Goal: Information Seeking & Learning: Compare options

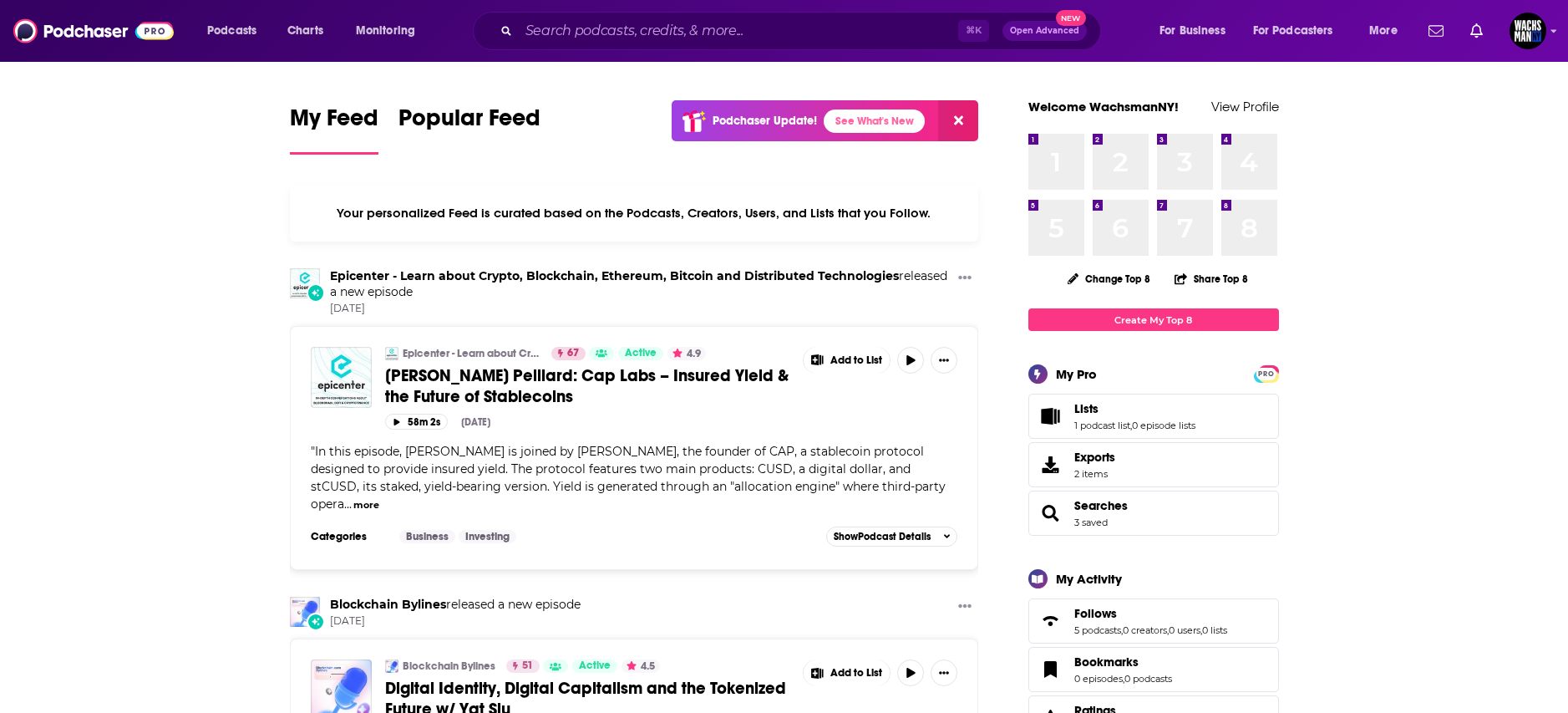
click at [763, 49] on div "⌘ K Open Advanced New" at bounding box center [786, 31] width 628 height 39
click at [753, 36] on input "Search podcasts, credits, & more..." at bounding box center [739, 31] width 440 height 27
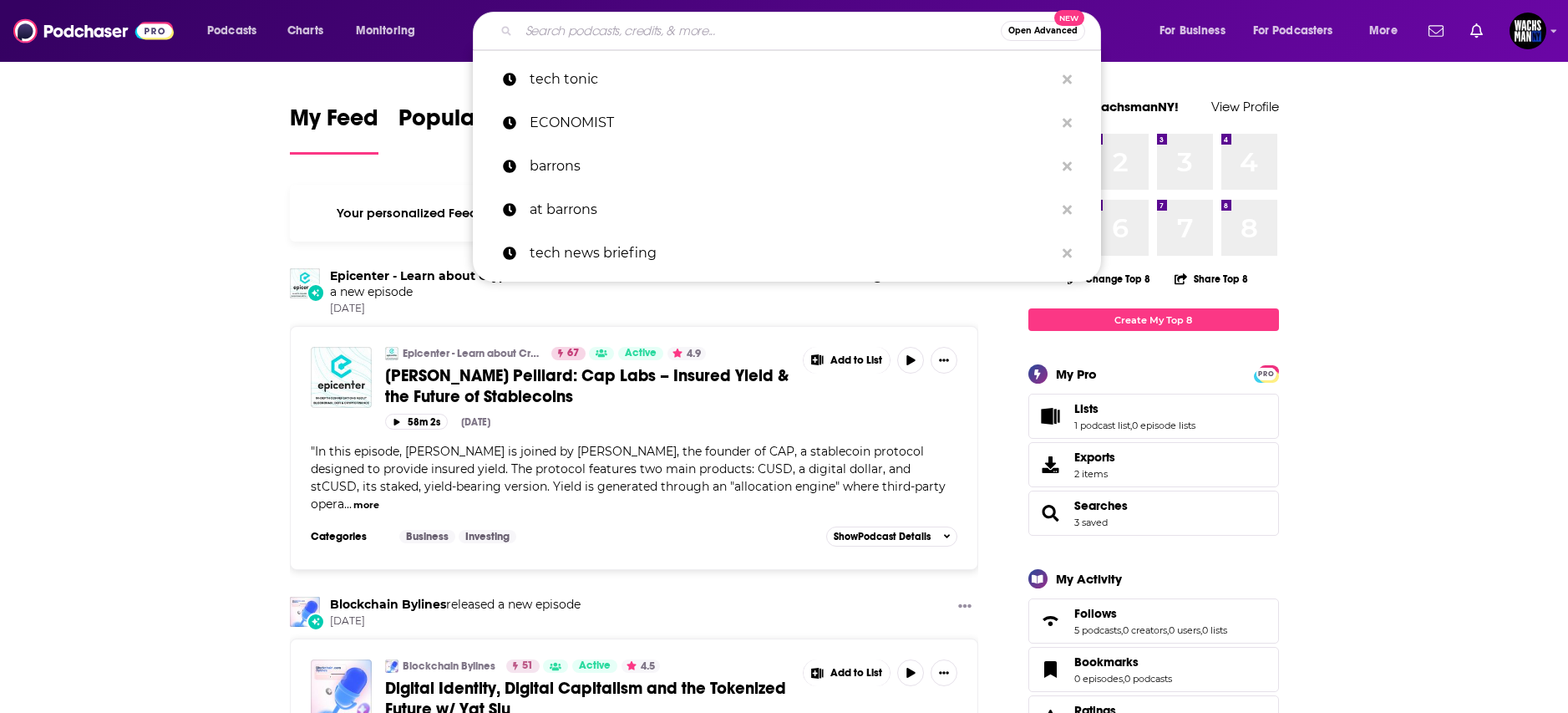
paste input "Dwarkesh Patel"
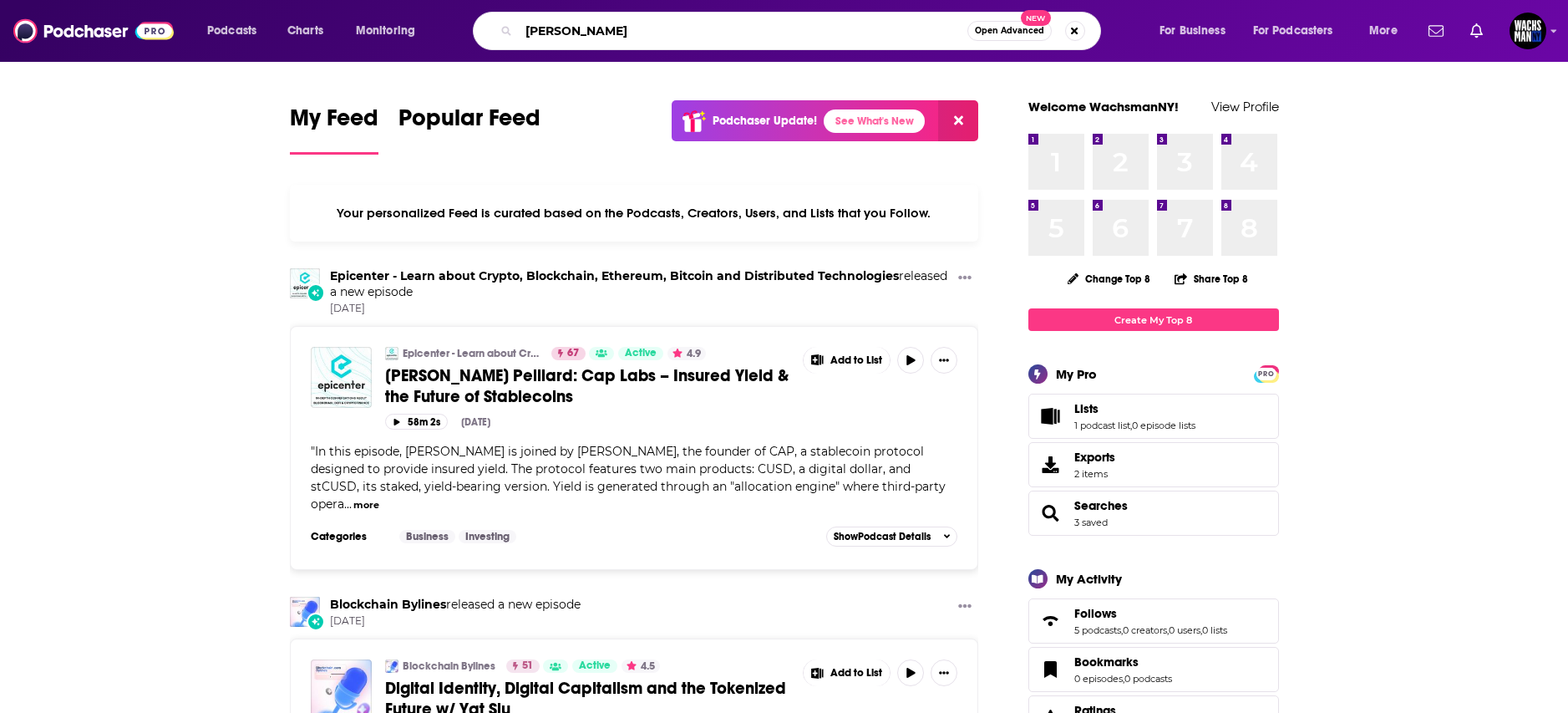
type input "Dwarkesh Patel"
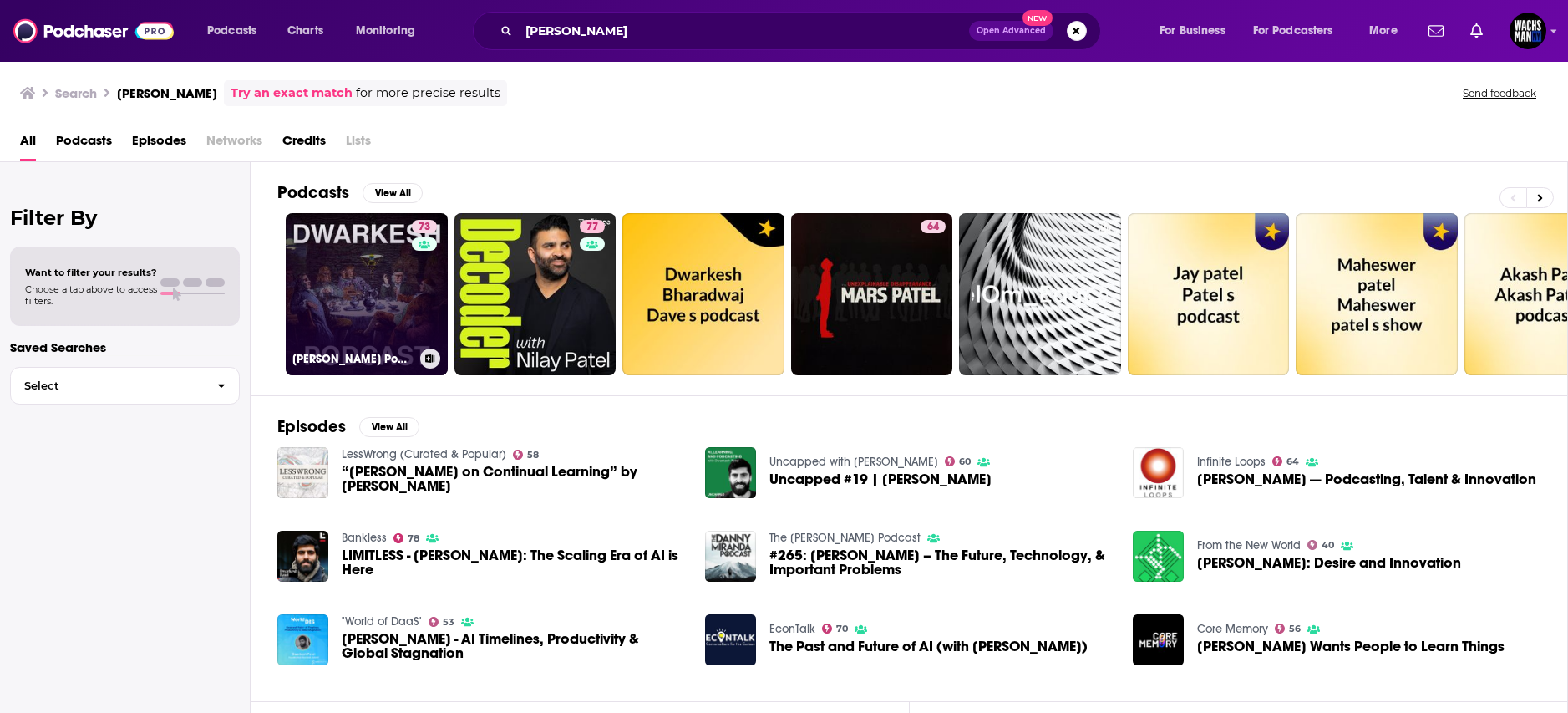
click at [389, 297] on link "73 Dwarkesh Podcast" at bounding box center [367, 294] width 162 height 162
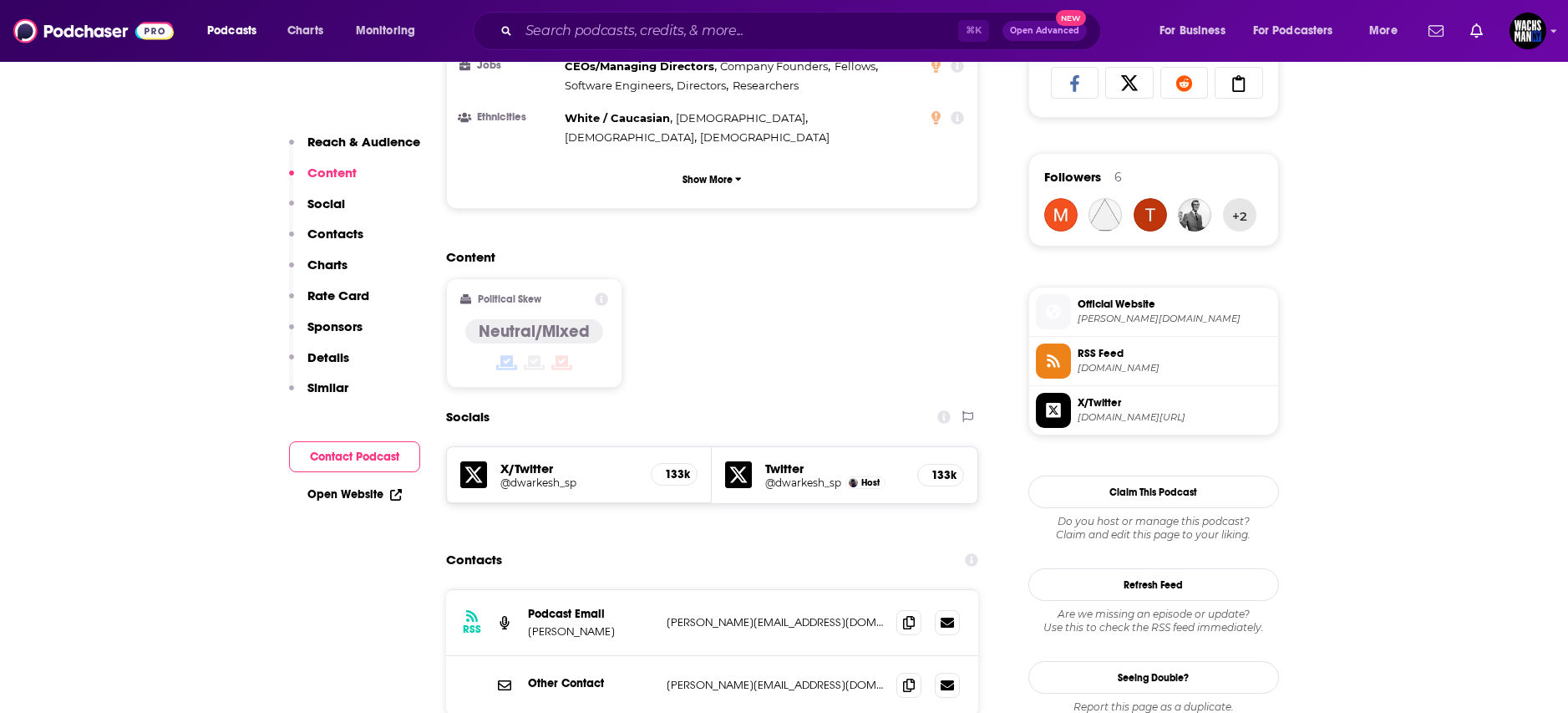
scroll to position [1141, 0]
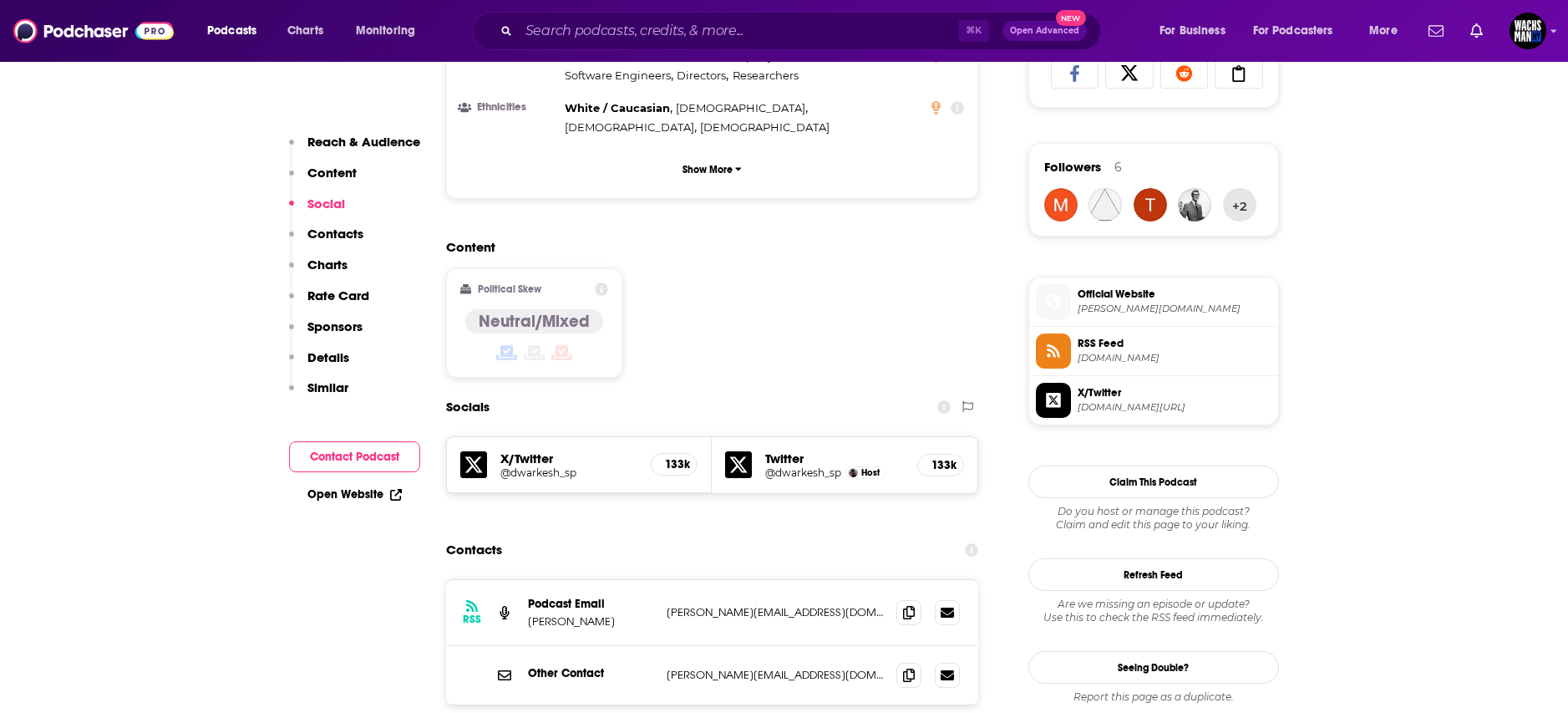
click at [760, 579] on div "RSS Podcast Email Dwarkesh Patel dwarkesh@substack.com dwarkesh@substack.com" at bounding box center [712, 612] width 533 height 66
click at [909, 605] on icon at bounding box center [909, 611] width 12 height 13
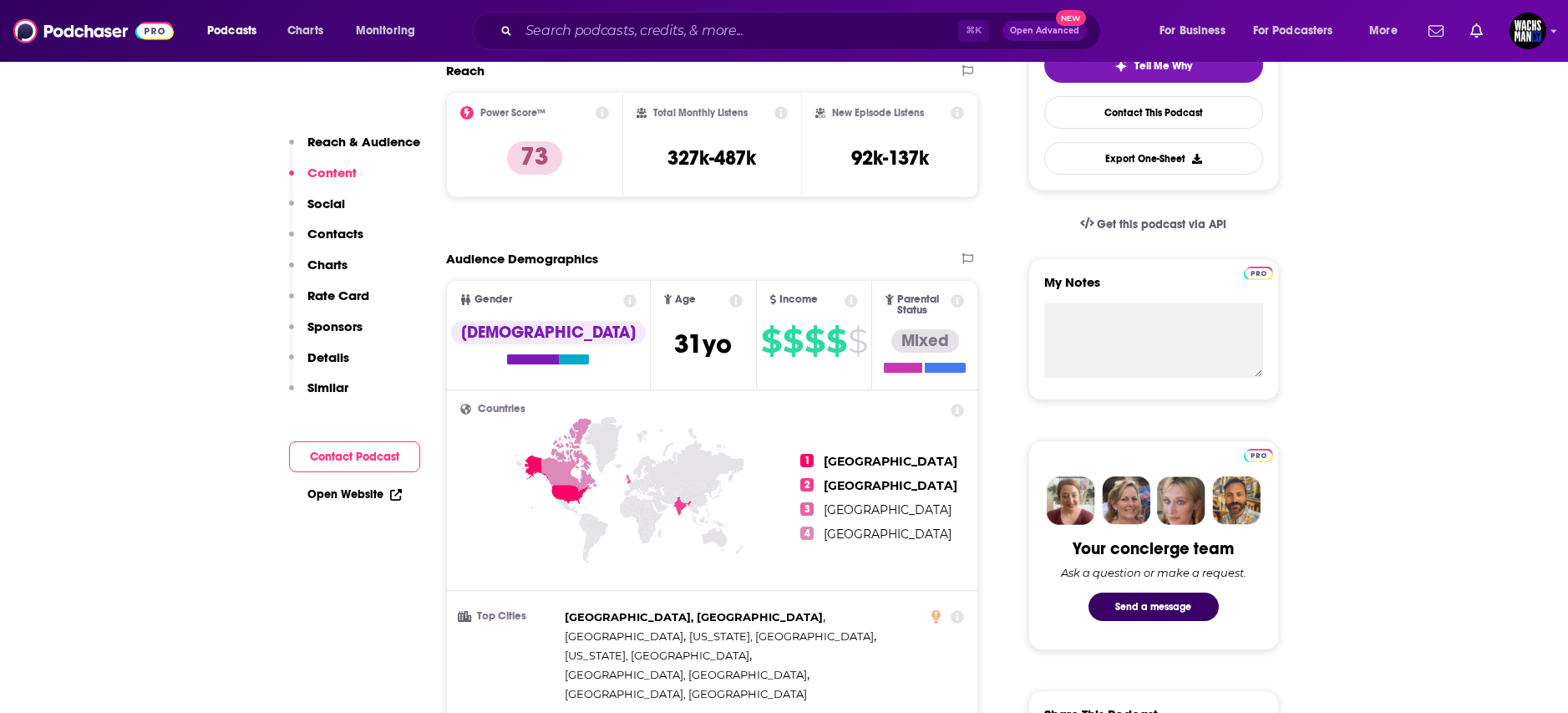
scroll to position [410, 0]
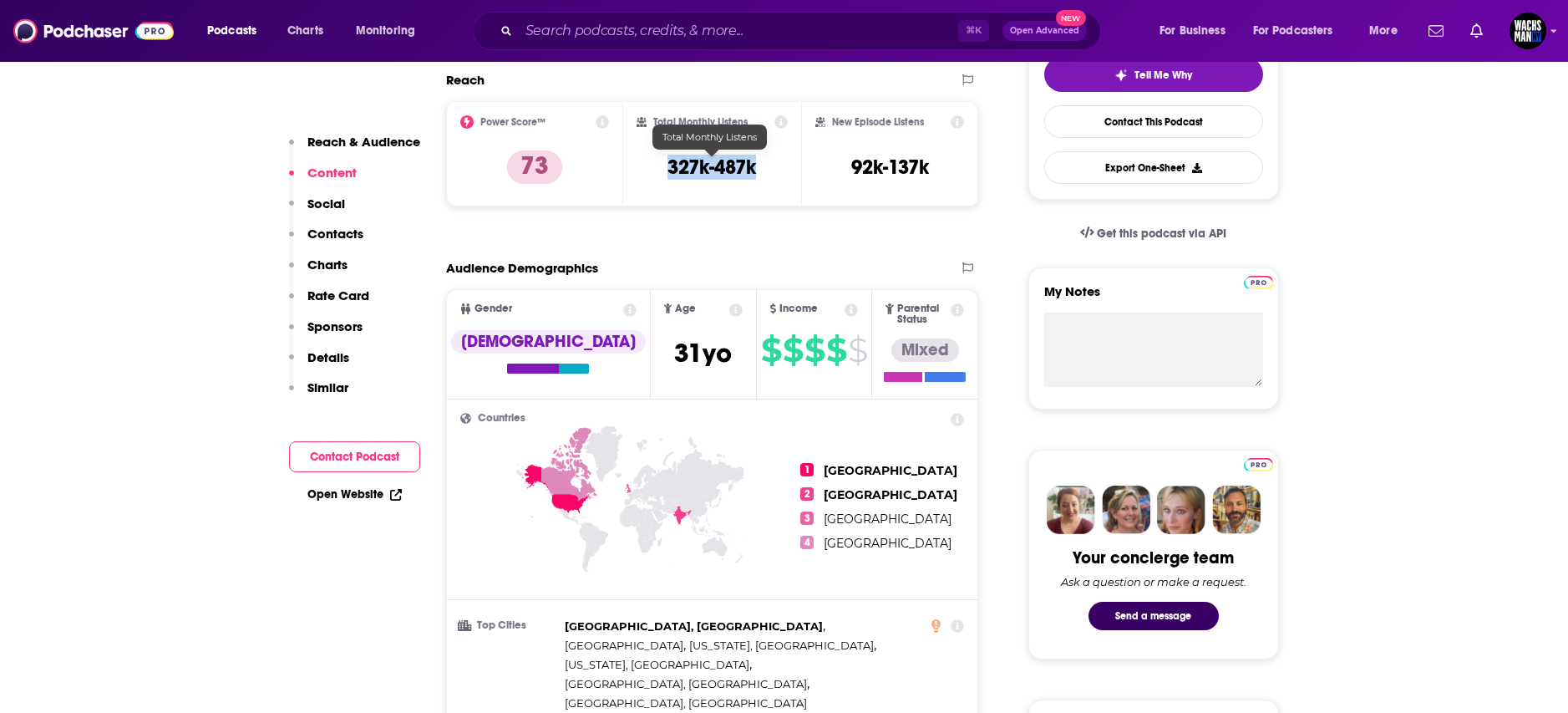
drag, startPoint x: 759, startPoint y: 158, endPoint x: 669, endPoint y: 161, distance: 90.0
click at [669, 161] on div "Total Monthly Listens 327k-487k" at bounding box center [712, 153] width 152 height 77
copy h3 "327k-487k"
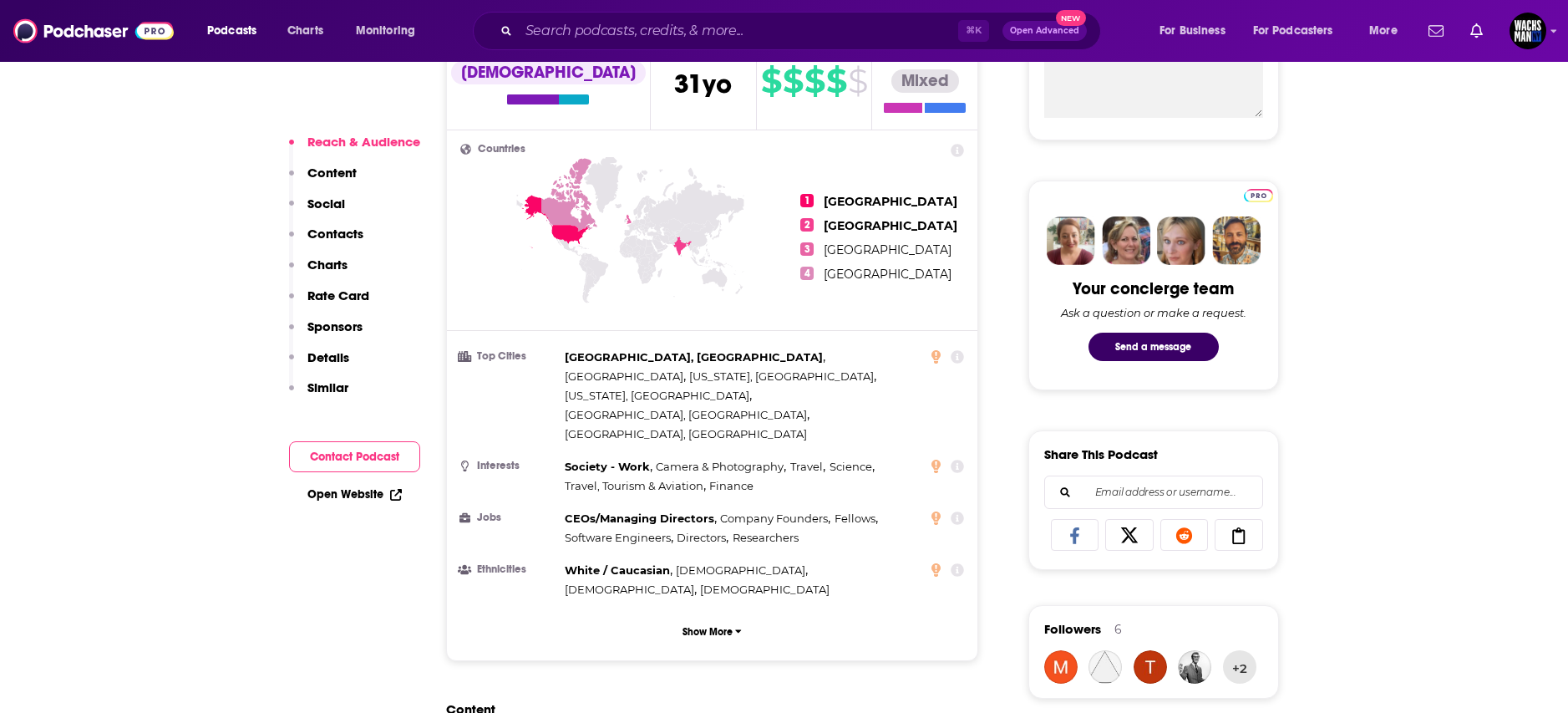
scroll to position [0, 0]
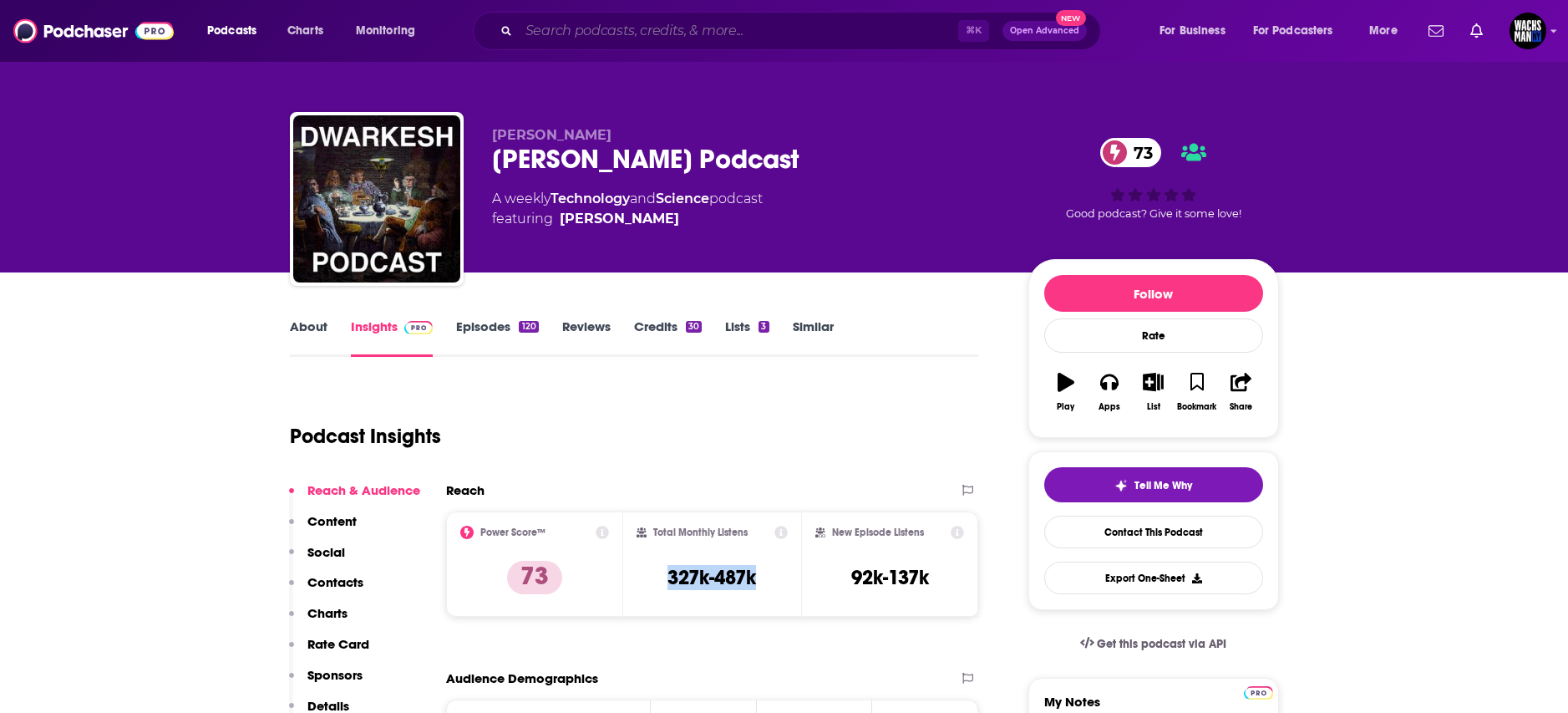
click at [552, 37] on input "Search podcasts, credits, & more..." at bounding box center [739, 31] width 440 height 27
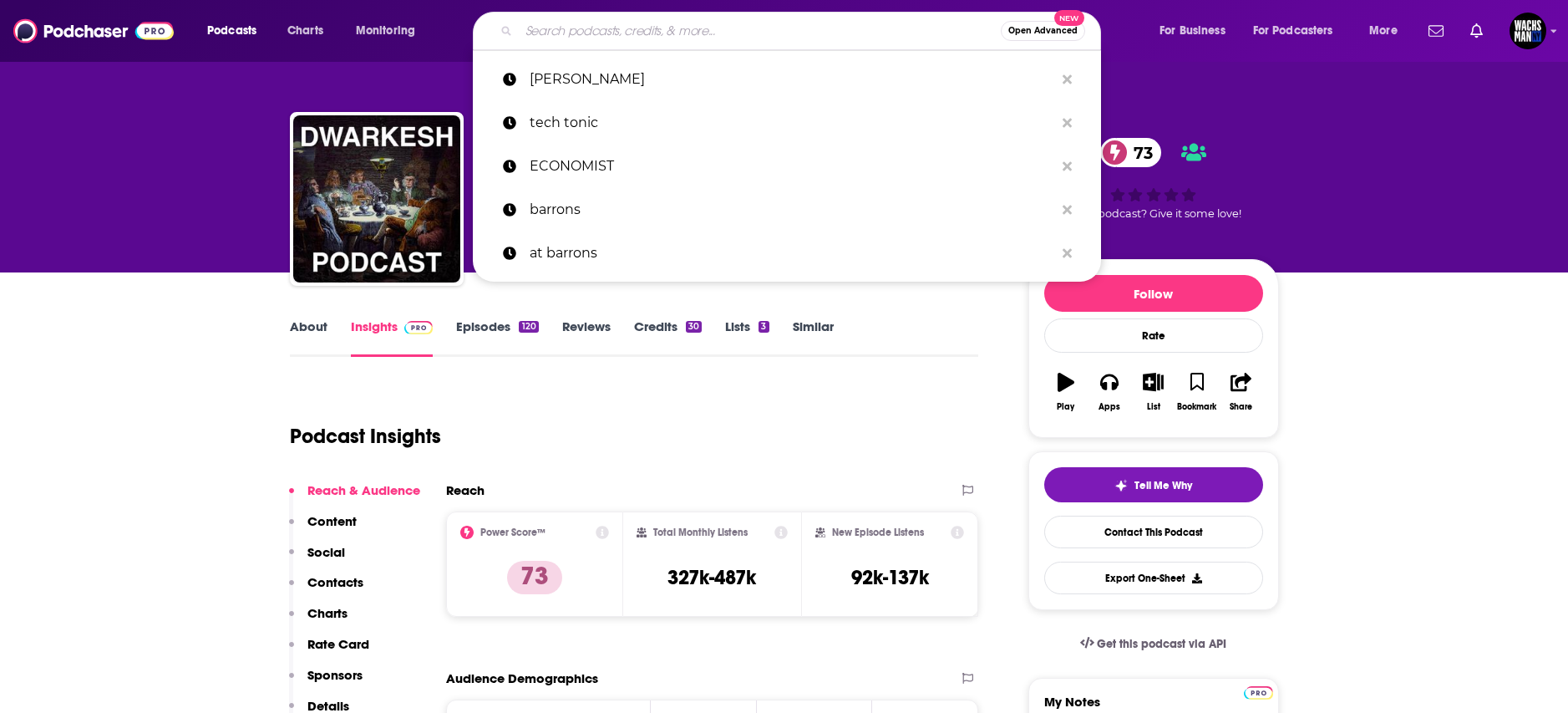
paste input "All-In Podcast"
type input "All-In Podcast"
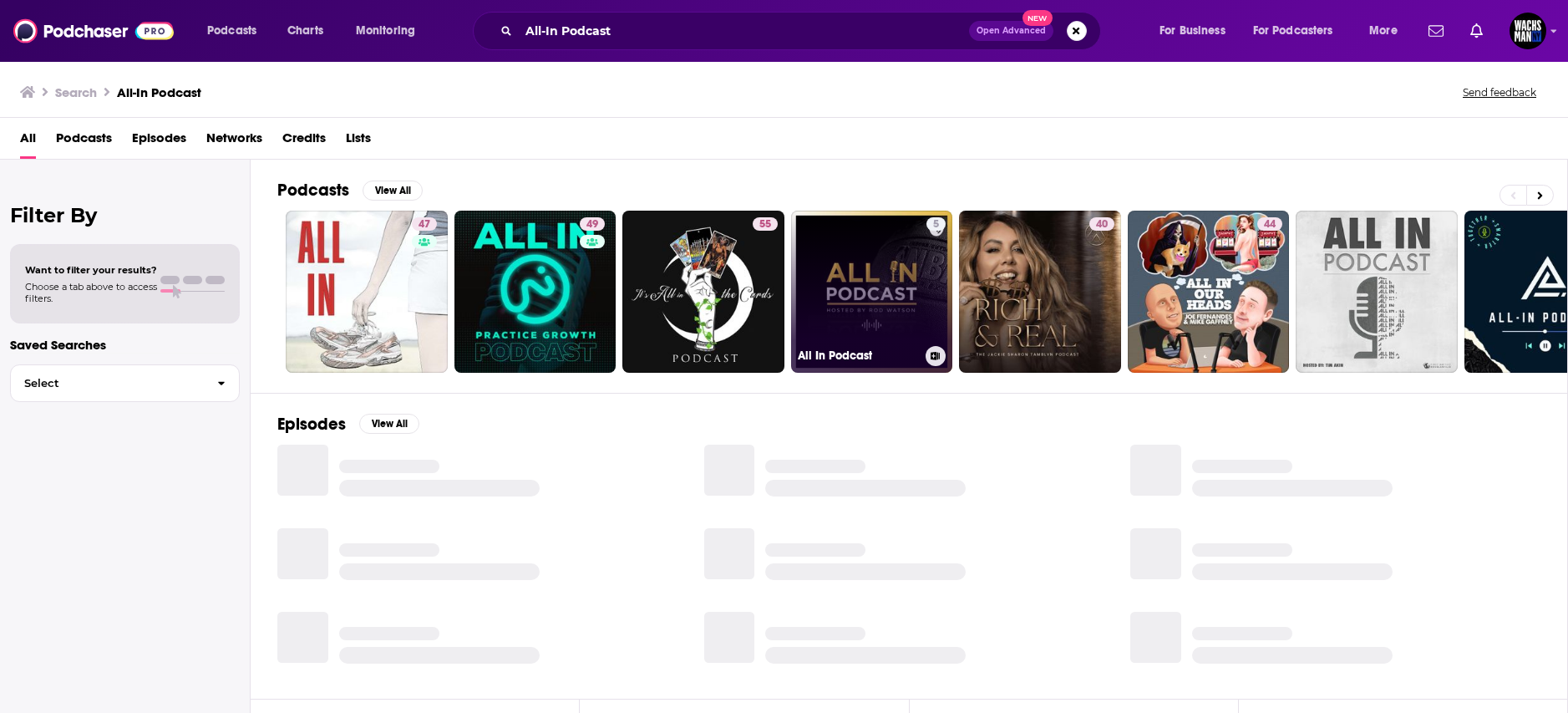
click at [835, 298] on link "5 All In Podcast" at bounding box center [873, 292] width 162 height 162
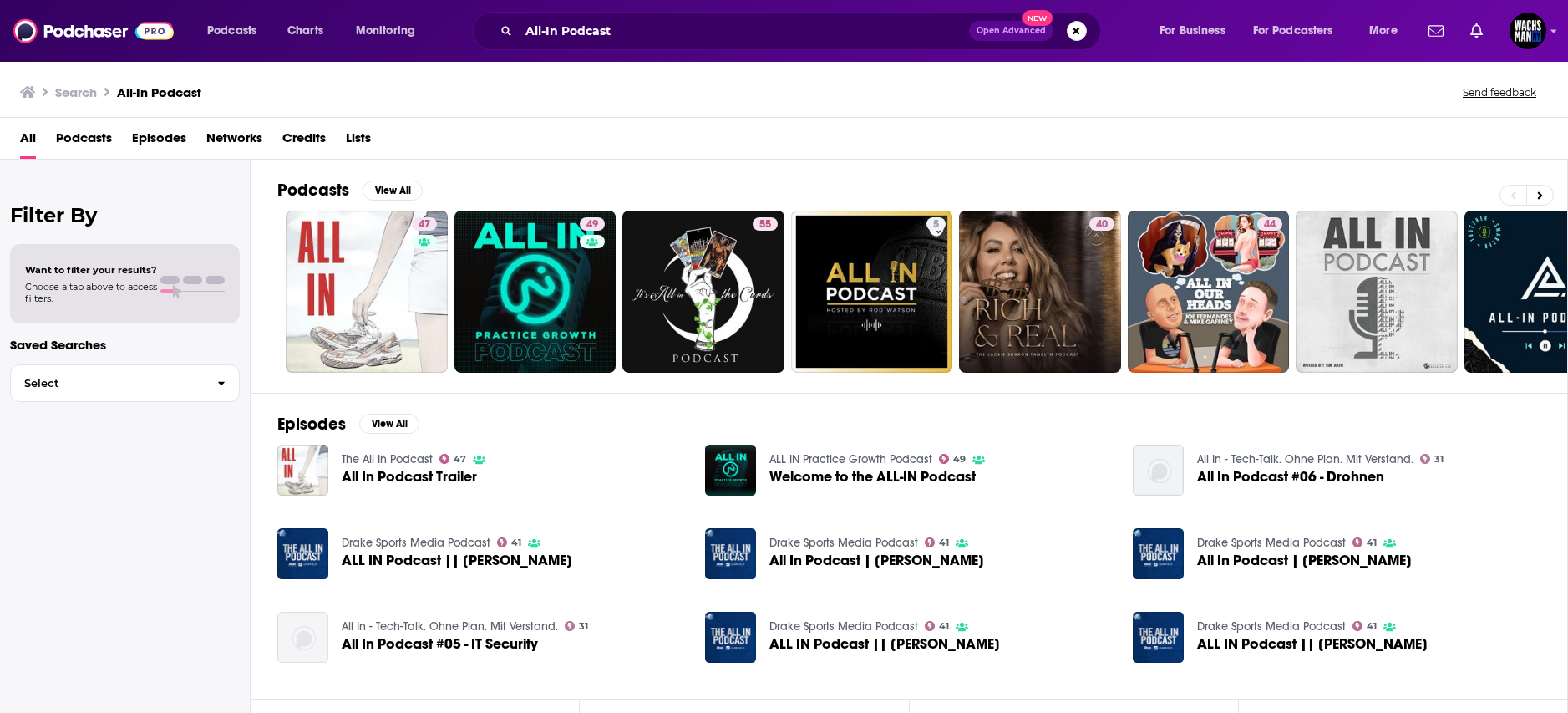
click at [320, 648] on img "All In Podcast #05 - IT Security" at bounding box center [302, 637] width 51 height 51
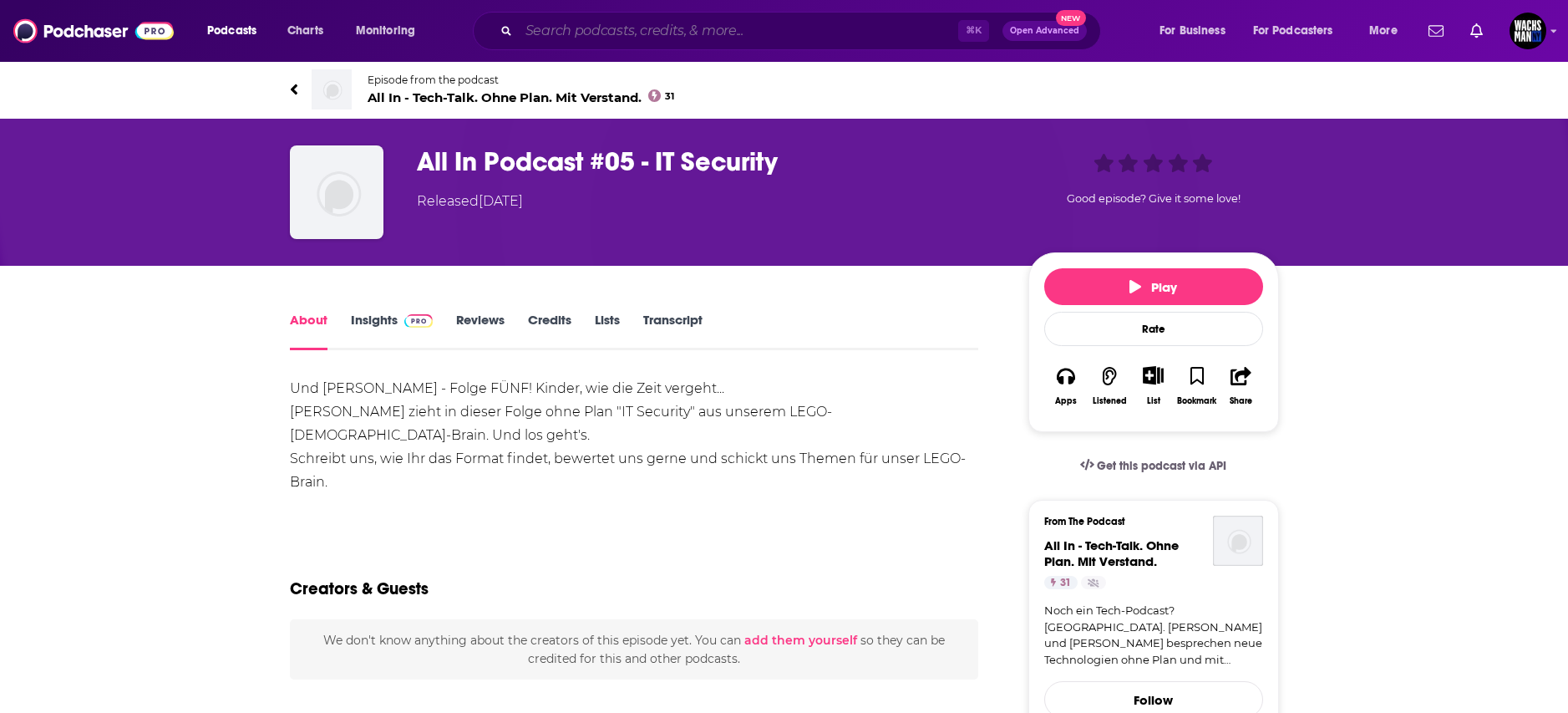
click at [642, 37] on input "Search podcasts, credits, & more..." at bounding box center [739, 31] width 440 height 27
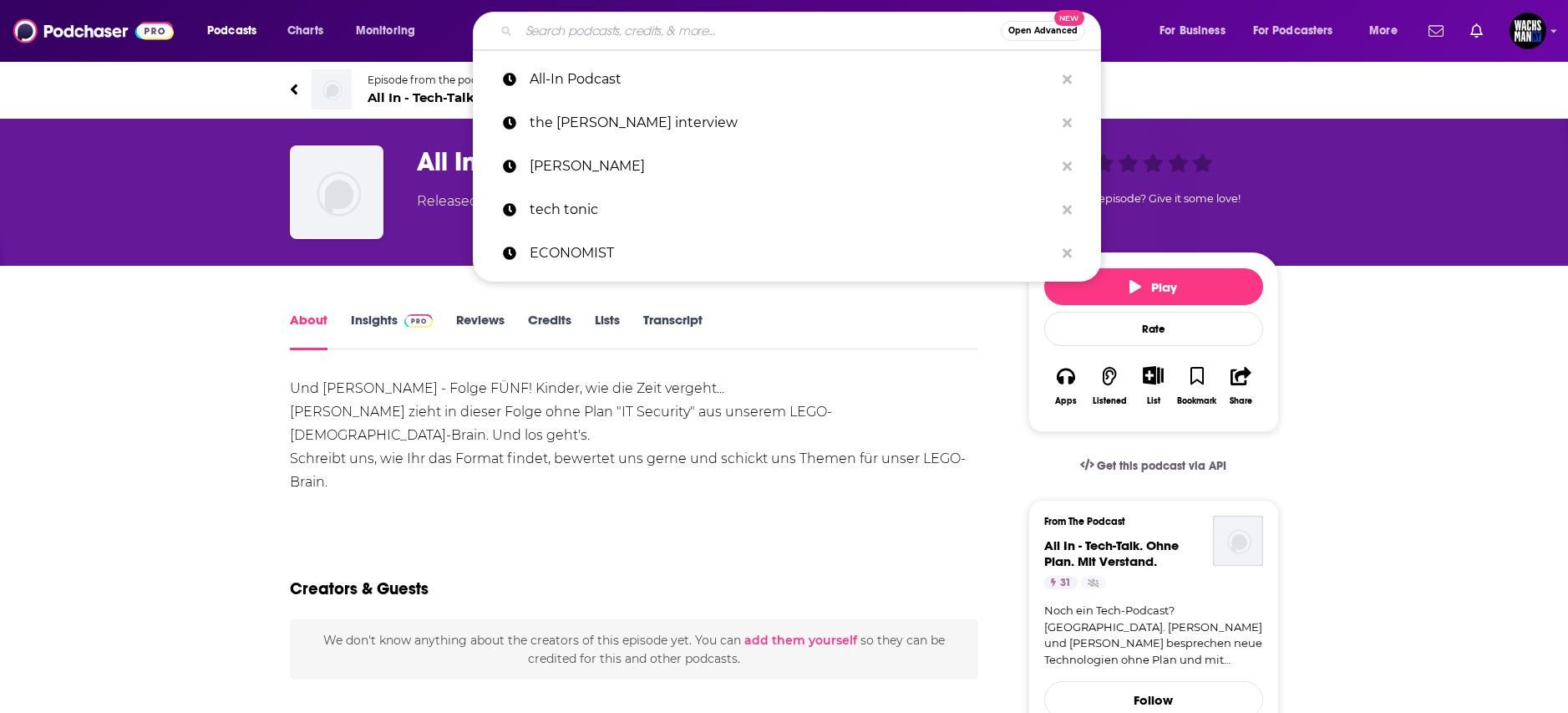
paste input "Changelog Podcast"
type input "Changelog Podcast"
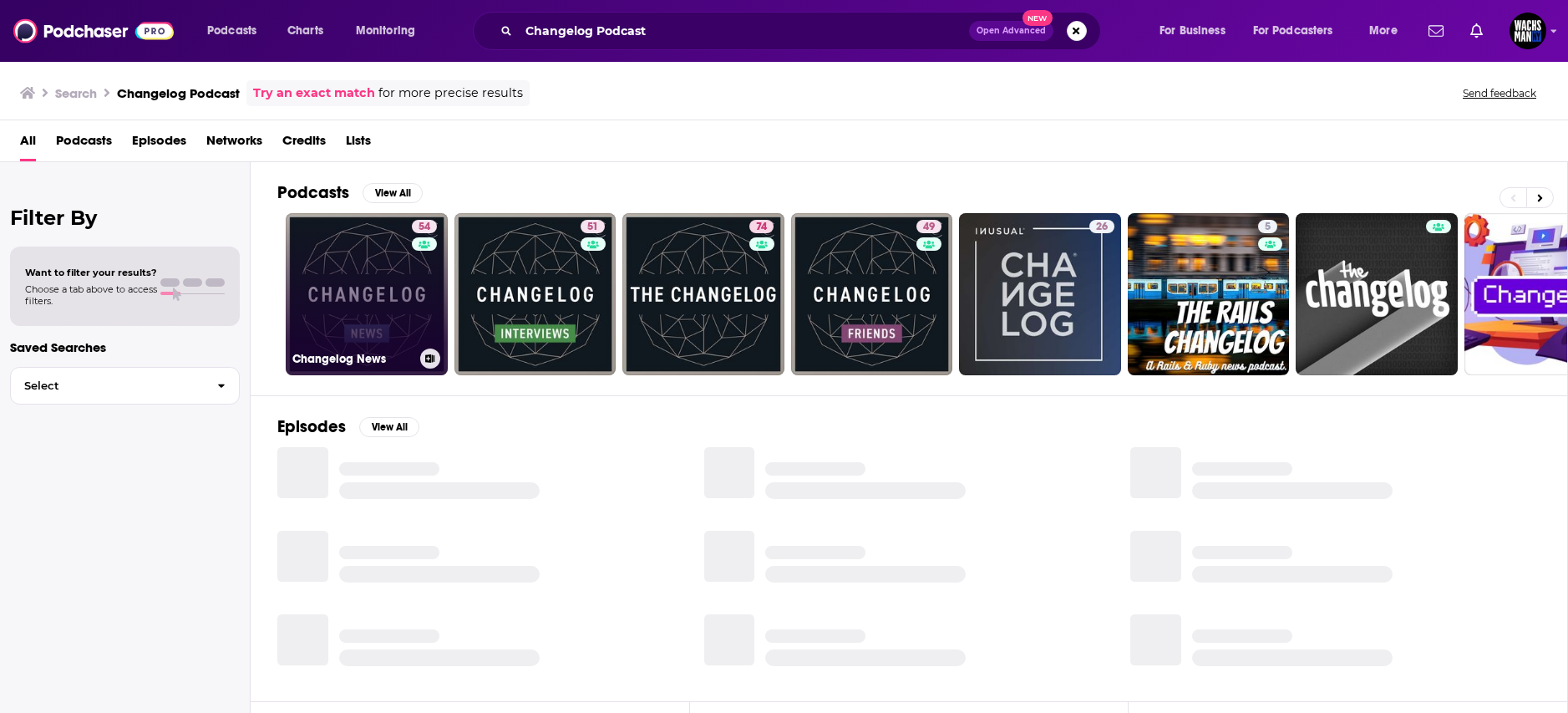
click at [413, 318] on div "54" at bounding box center [427, 284] width 30 height 129
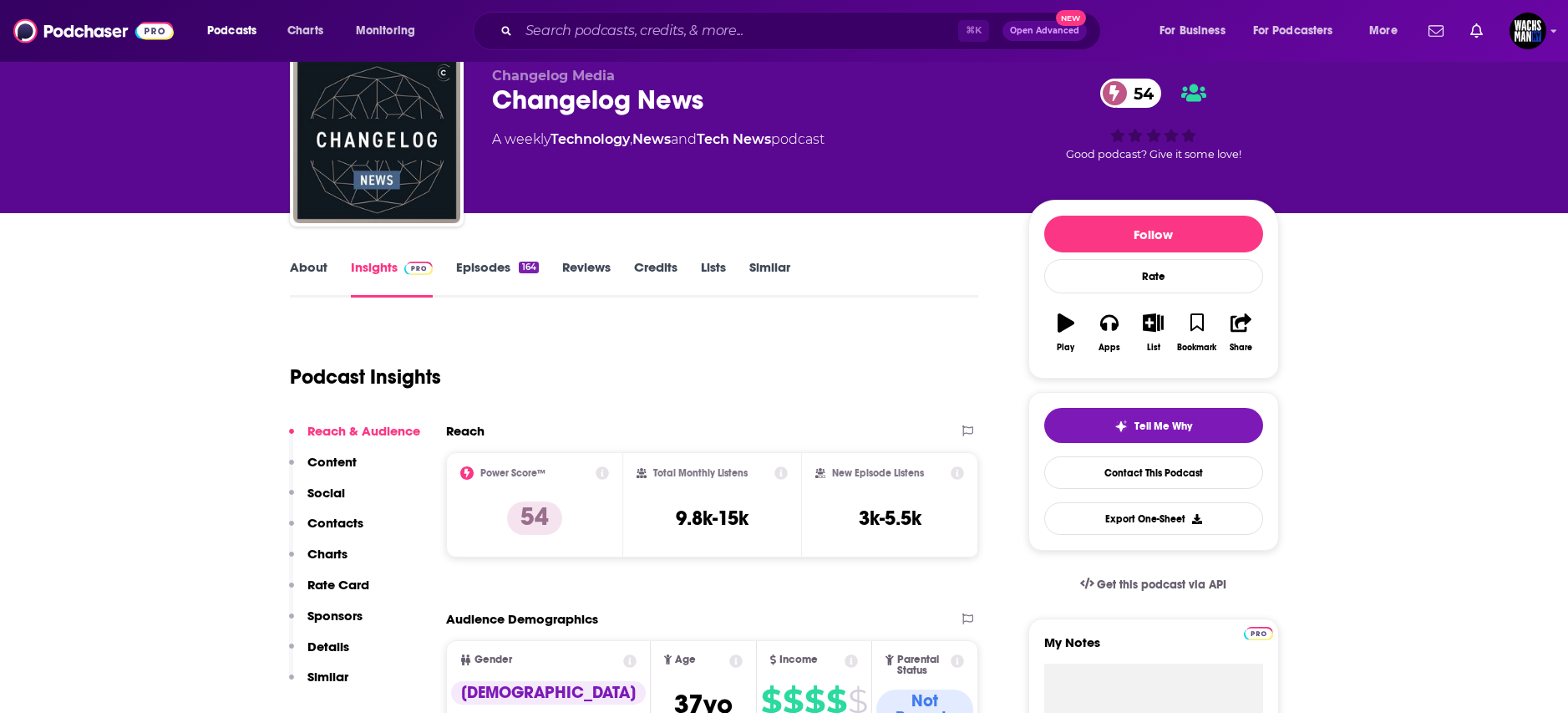
scroll to position [61, 0]
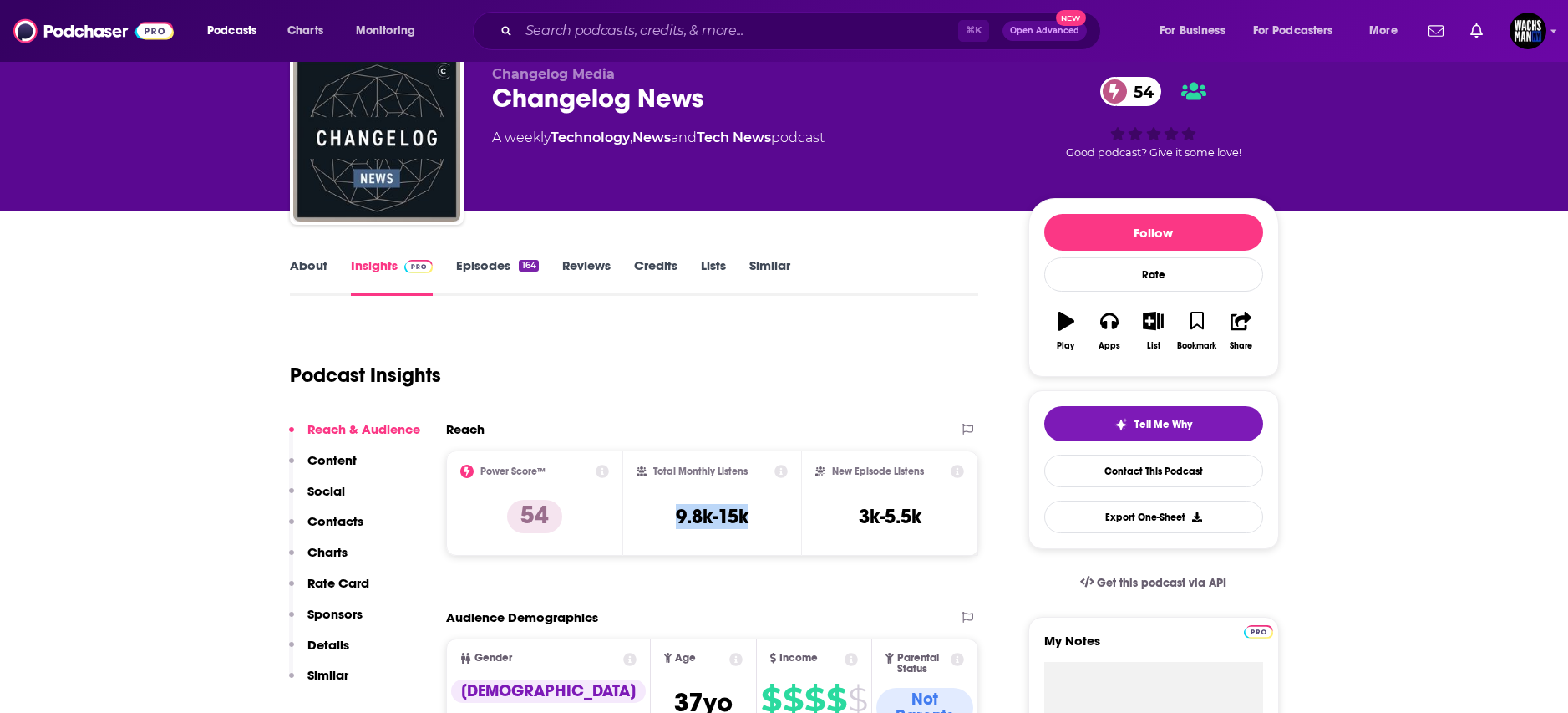
drag, startPoint x: 755, startPoint y: 510, endPoint x: 651, endPoint y: 510, distance: 104.0
click at [651, 510] on div "Total Monthly Listens 9.8k-15k" at bounding box center [712, 503] width 152 height 77
copy h3 "9.8k-15k"
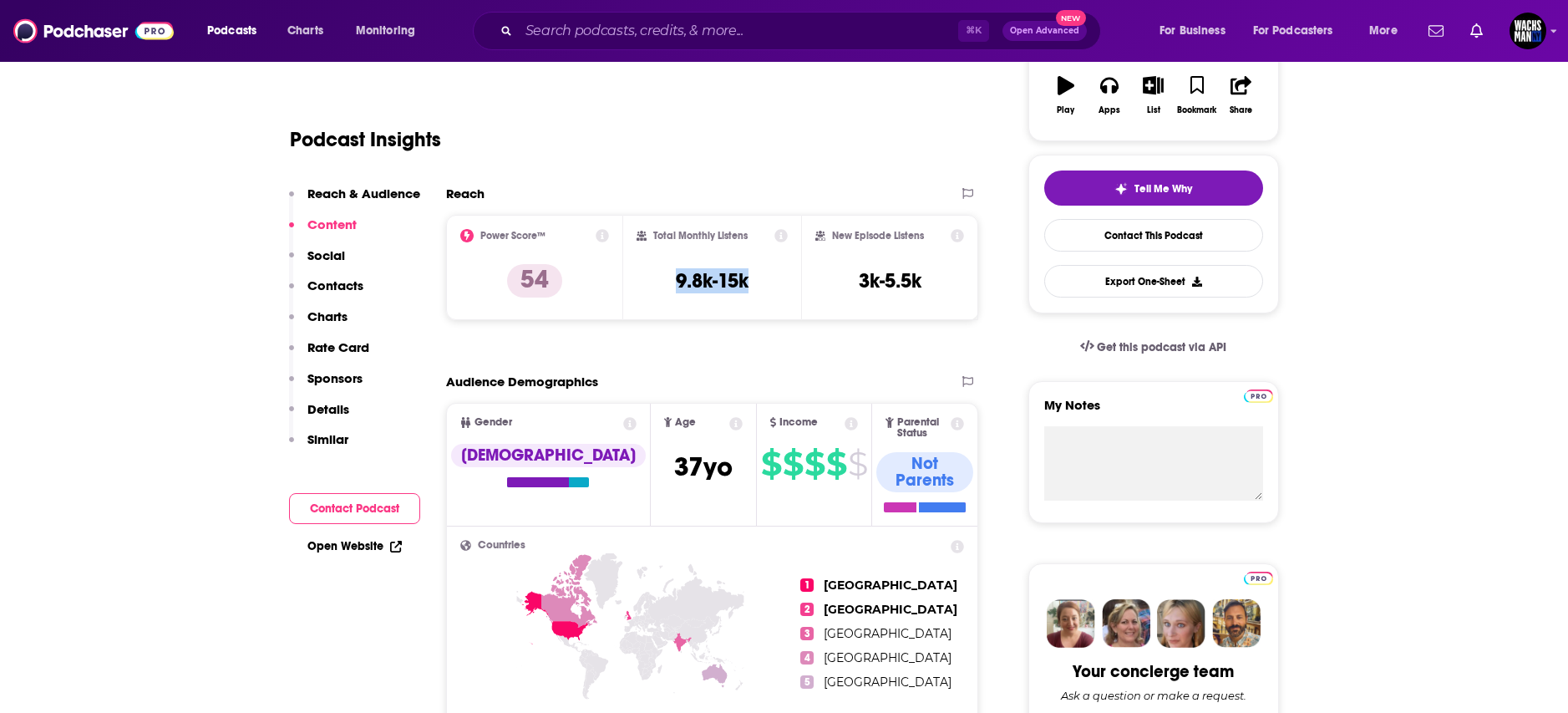
scroll to position [295, 0]
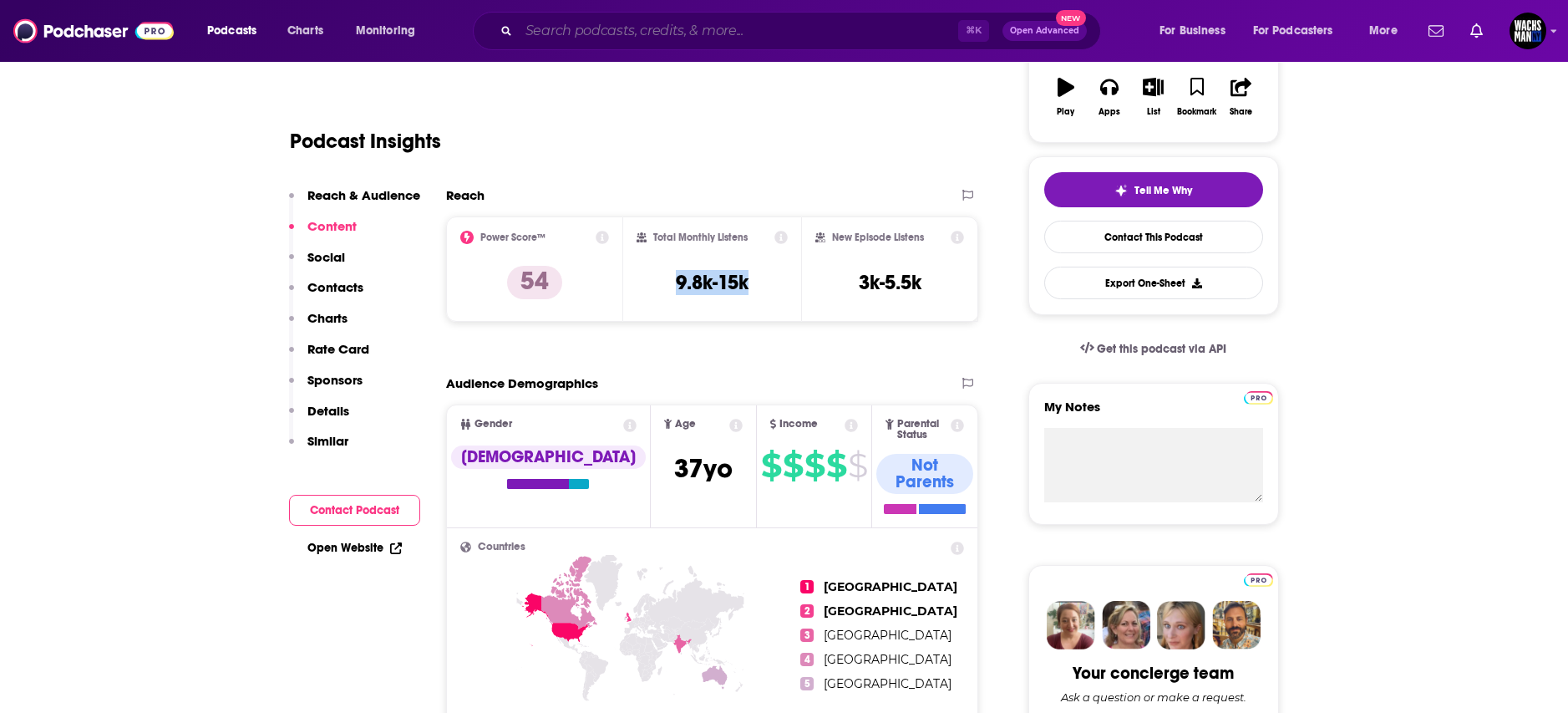
click at [559, 27] on input "Search podcasts, credits, & more..." at bounding box center [739, 31] width 440 height 27
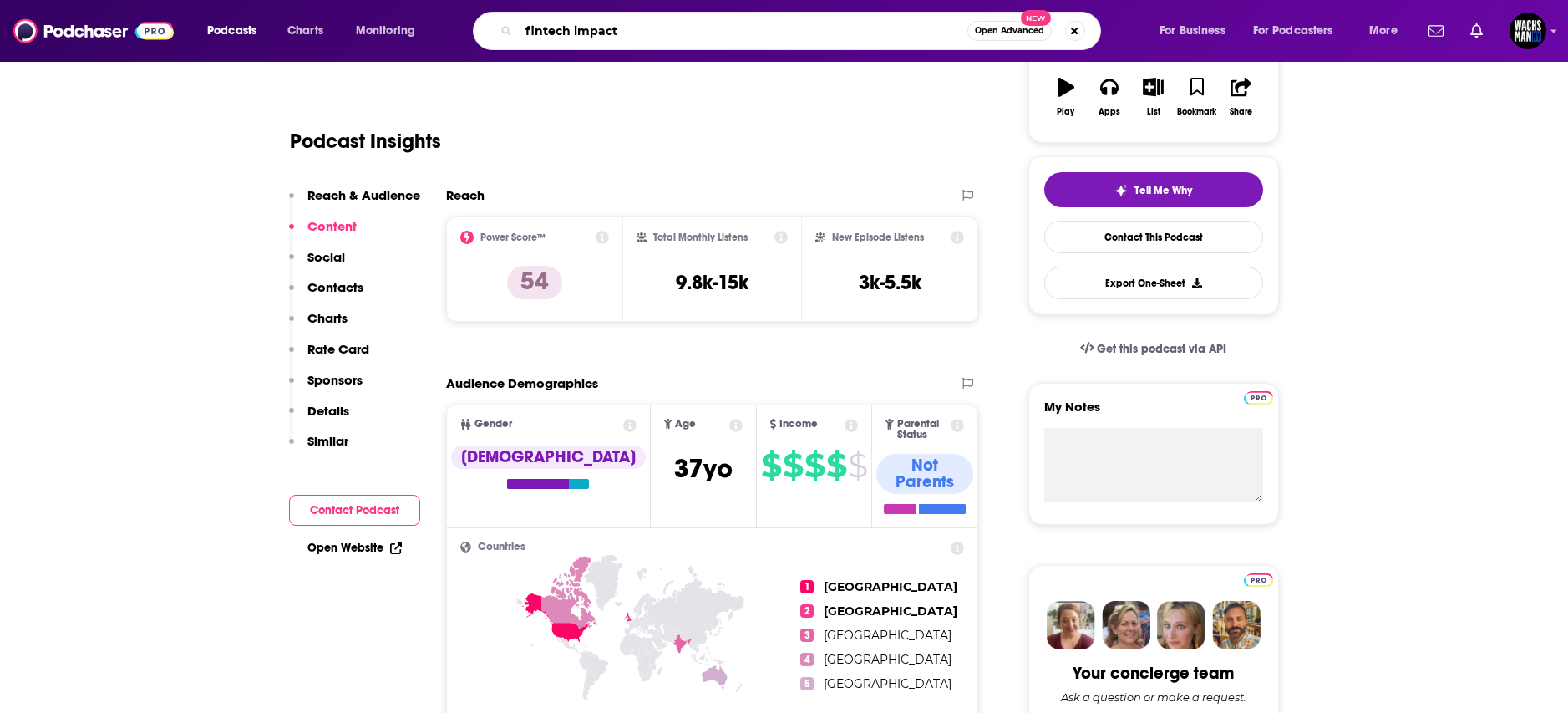
type input "fintech impact"
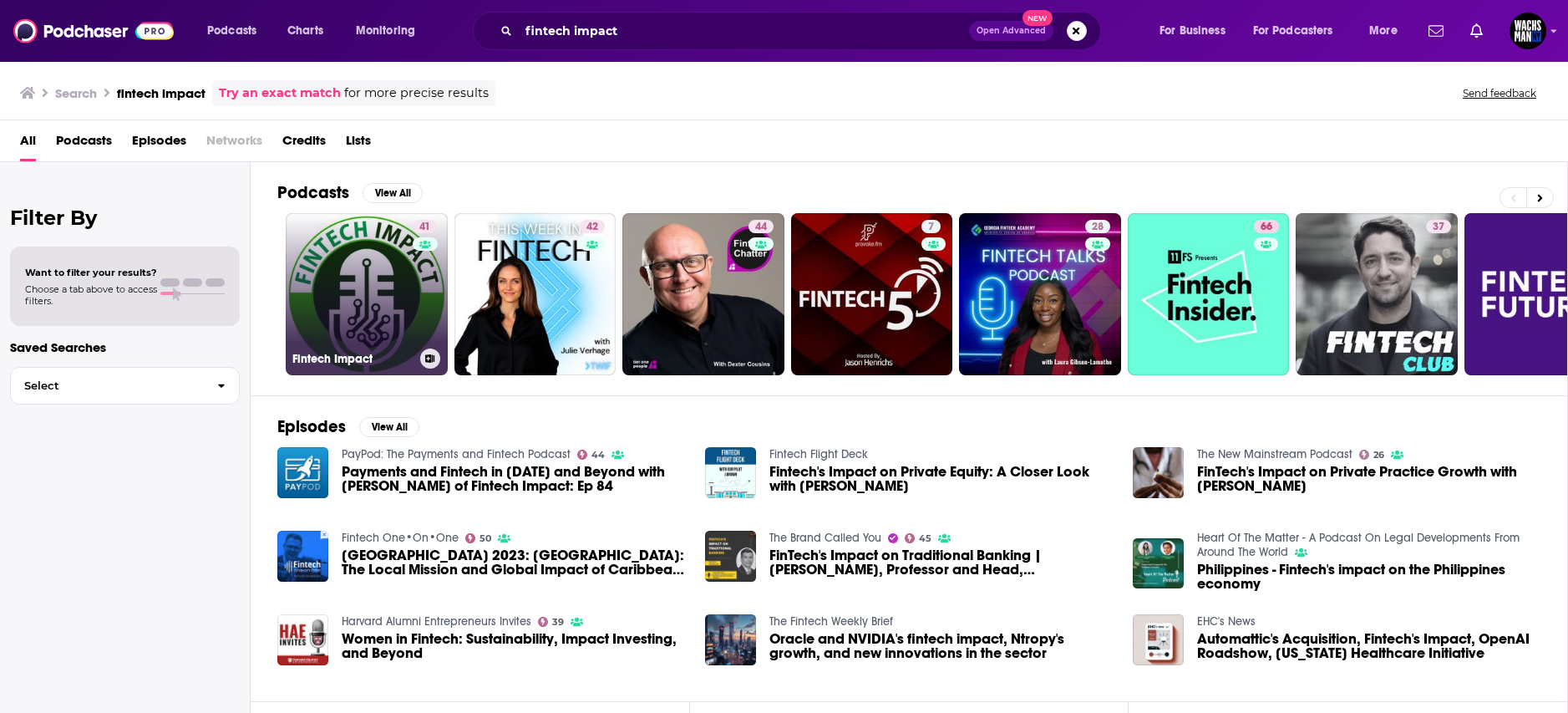
click at [393, 302] on link "41 Fintech Impact" at bounding box center [367, 294] width 162 height 162
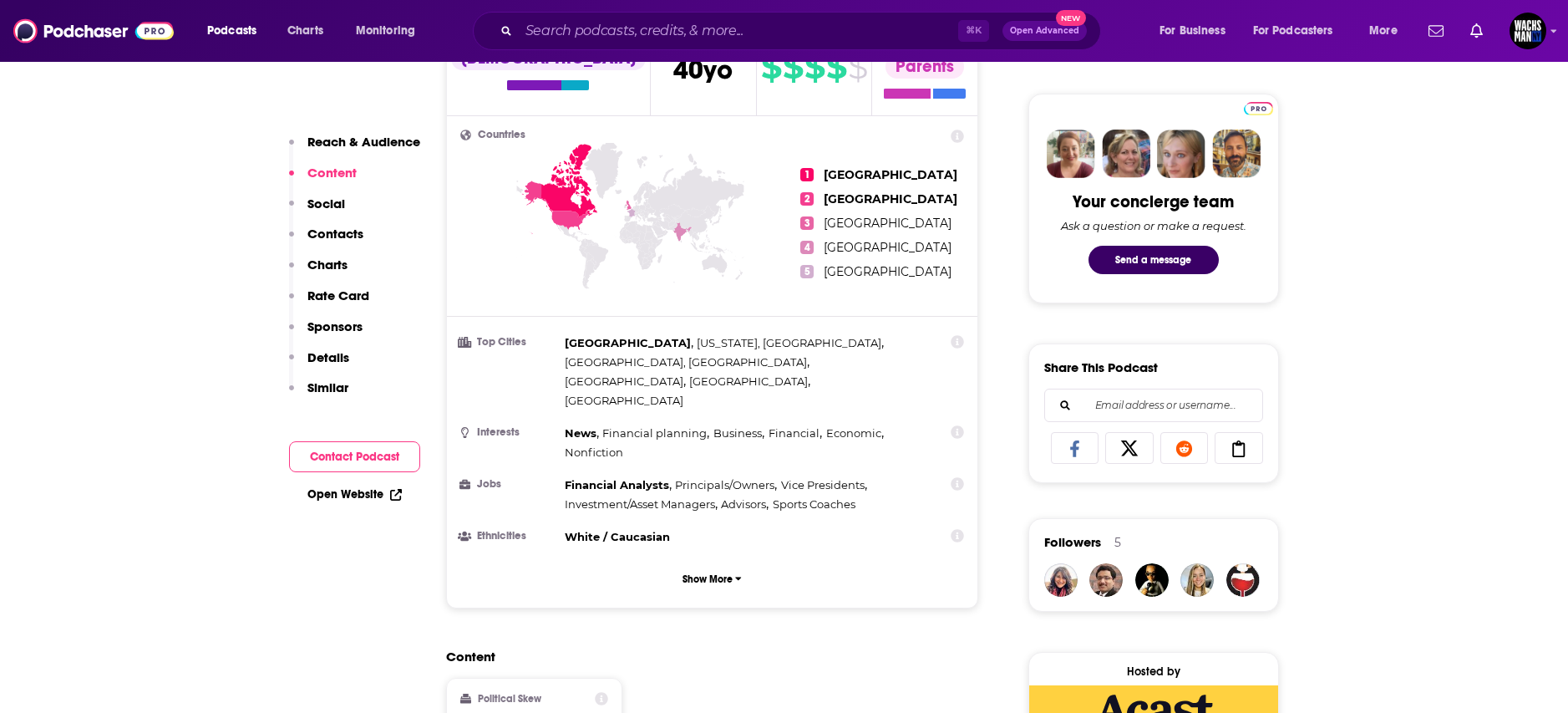
scroll to position [721, 0]
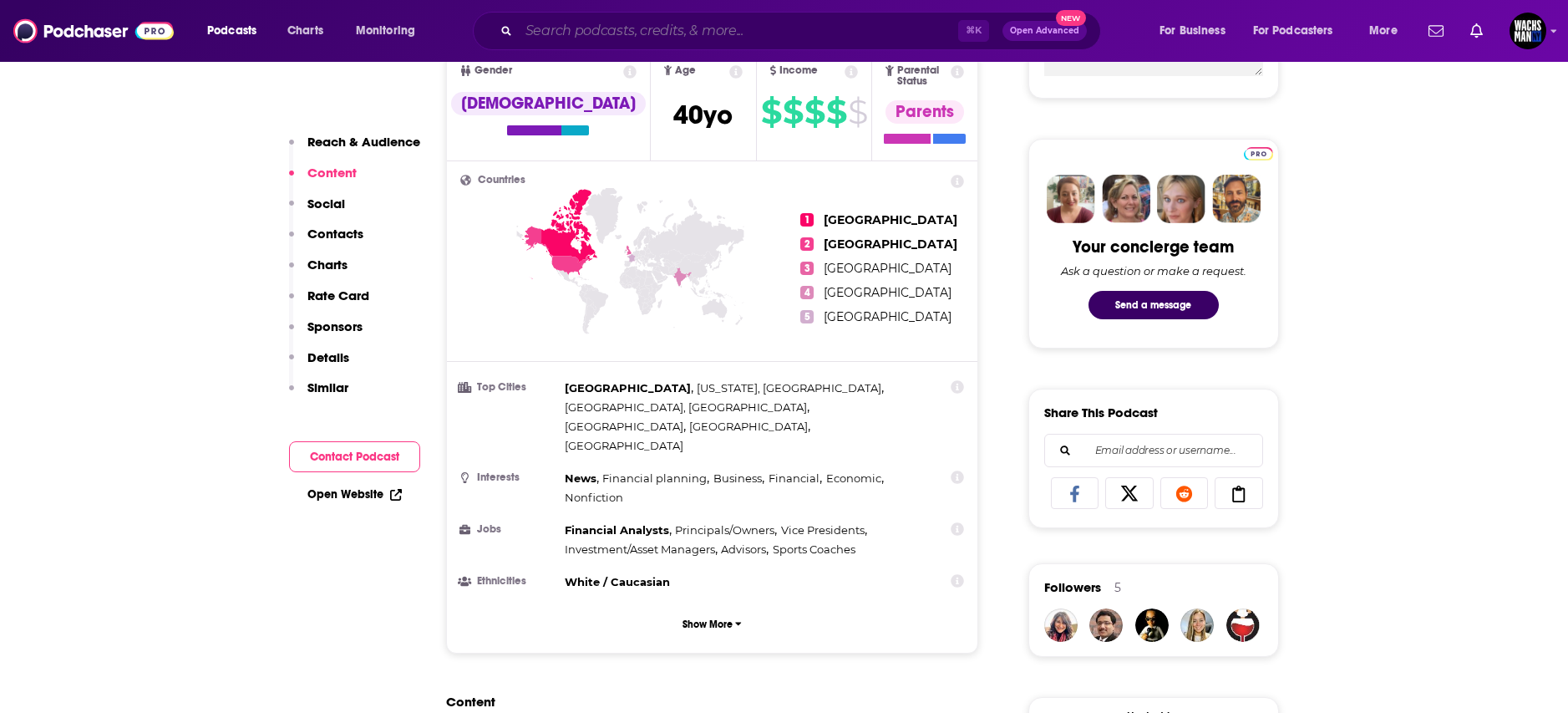
click at [618, 33] on input "Search podcasts, credits, & more..." at bounding box center [739, 31] width 440 height 27
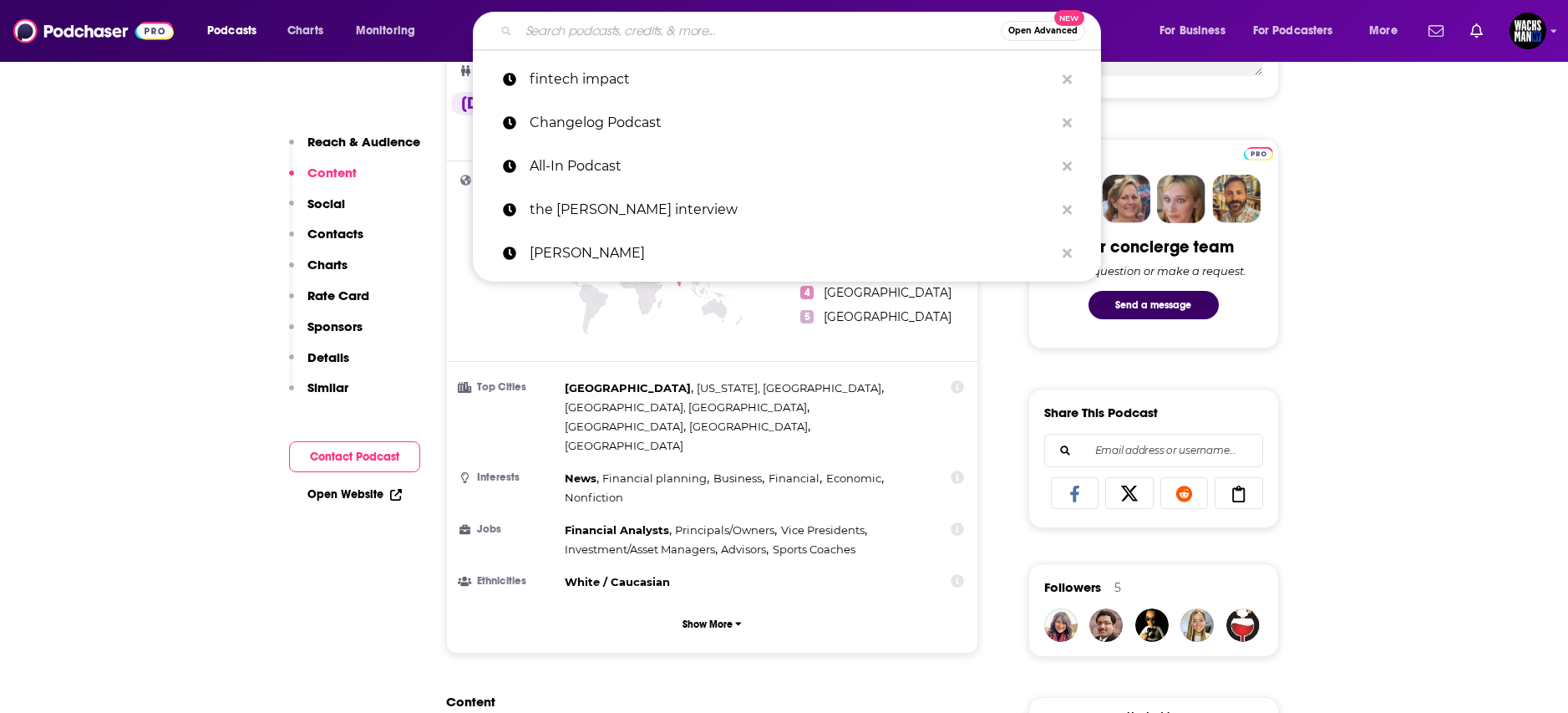
paste input "Fintech Leaders"
type input "Fintech Leaders"
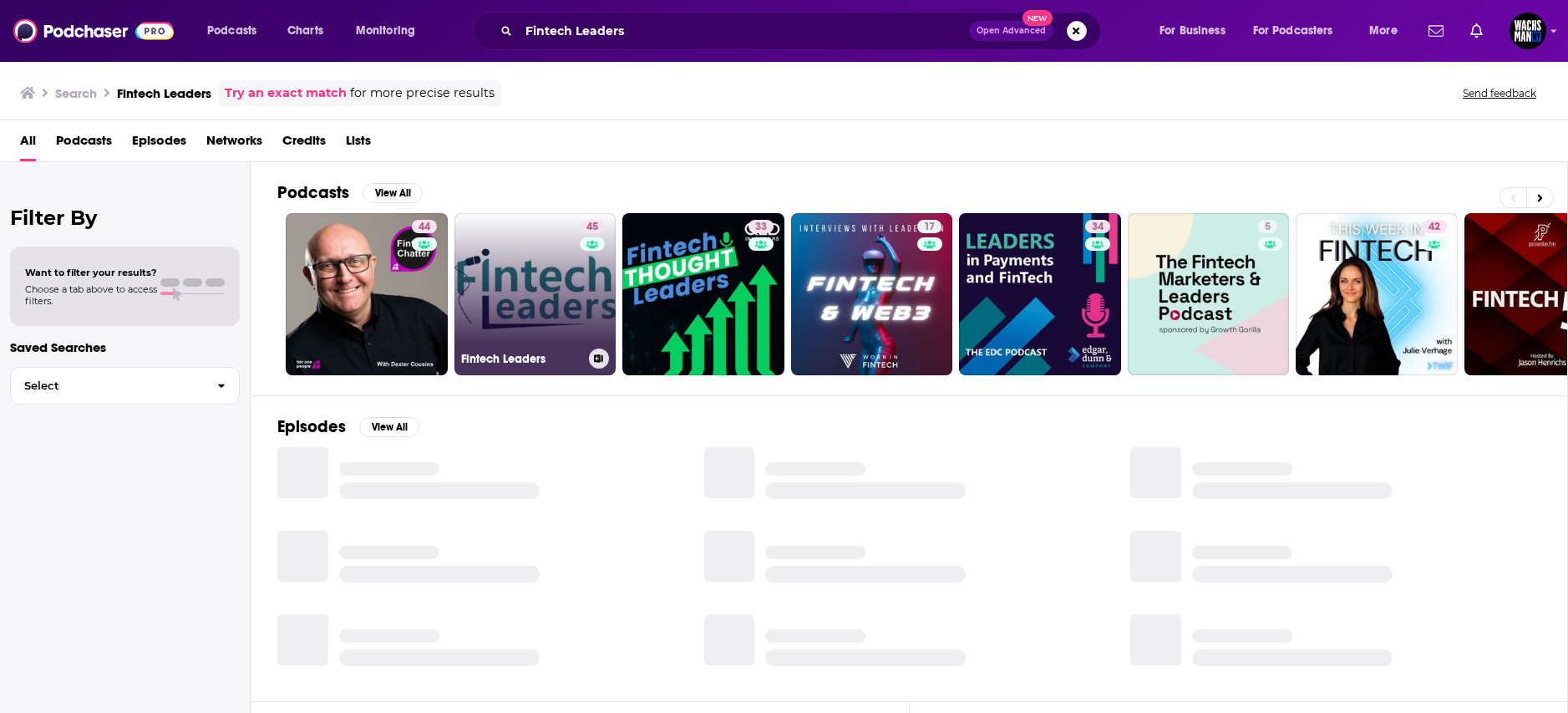
click at [487, 327] on link "45 Fintech Leaders" at bounding box center [536, 294] width 162 height 162
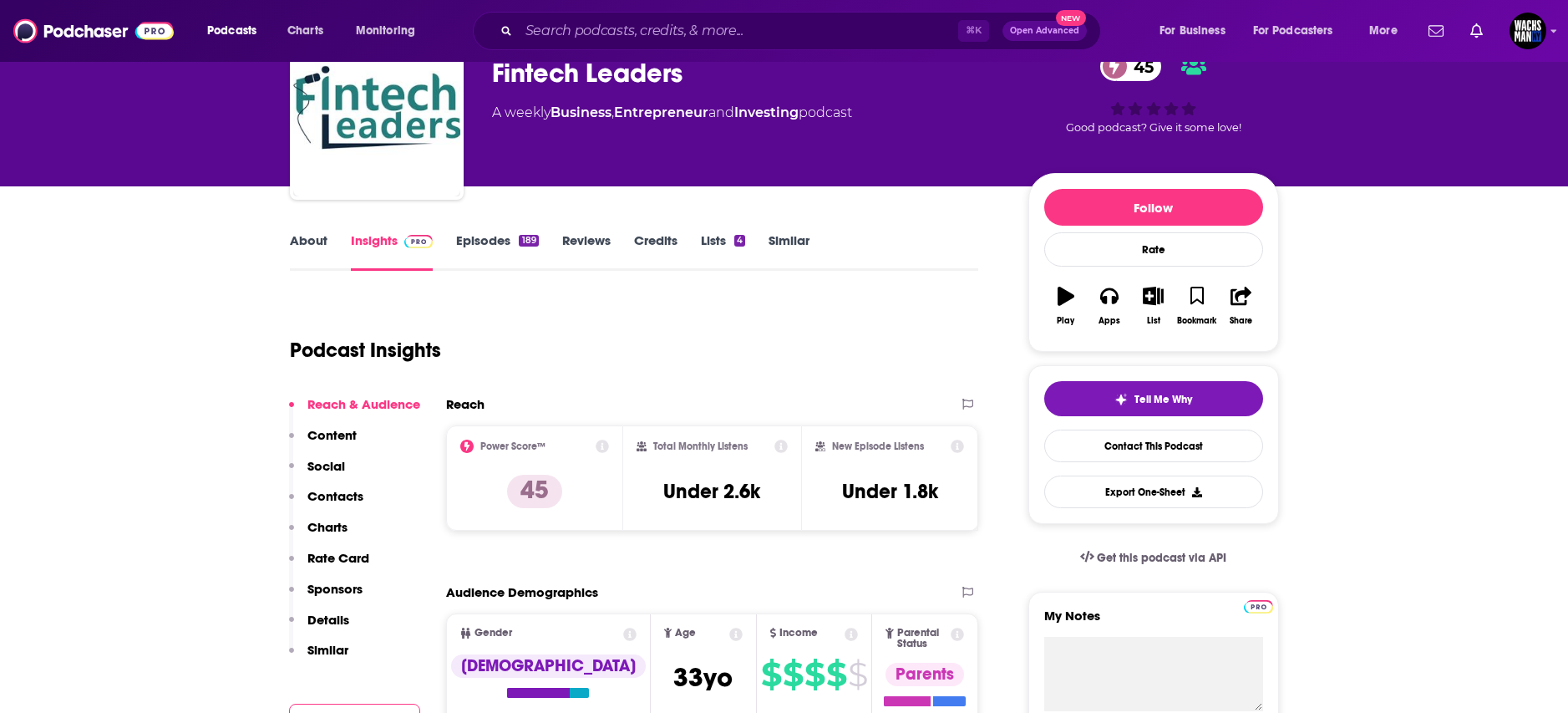
scroll to position [87, 0]
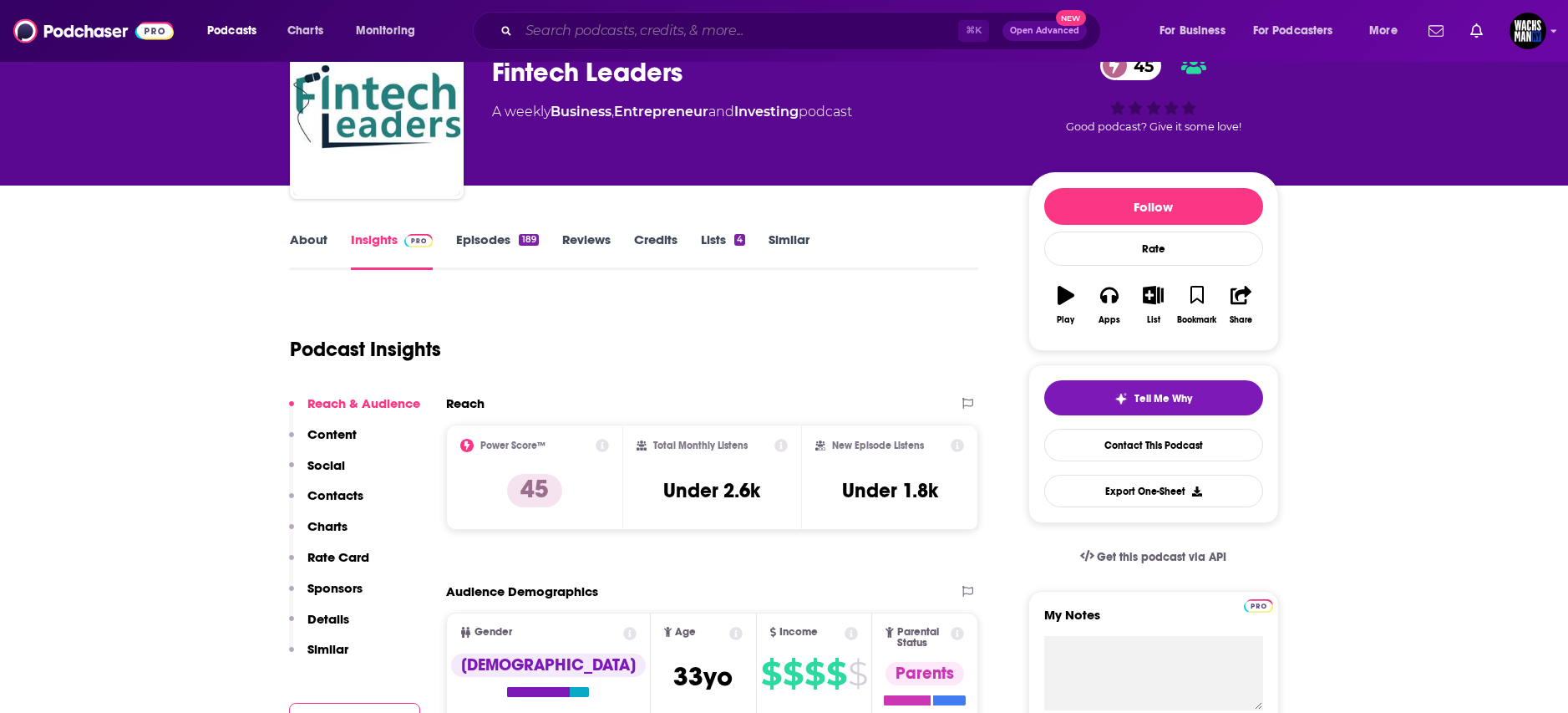
click at [537, 38] on input "Search podcasts, credits, & more..." at bounding box center [739, 31] width 440 height 27
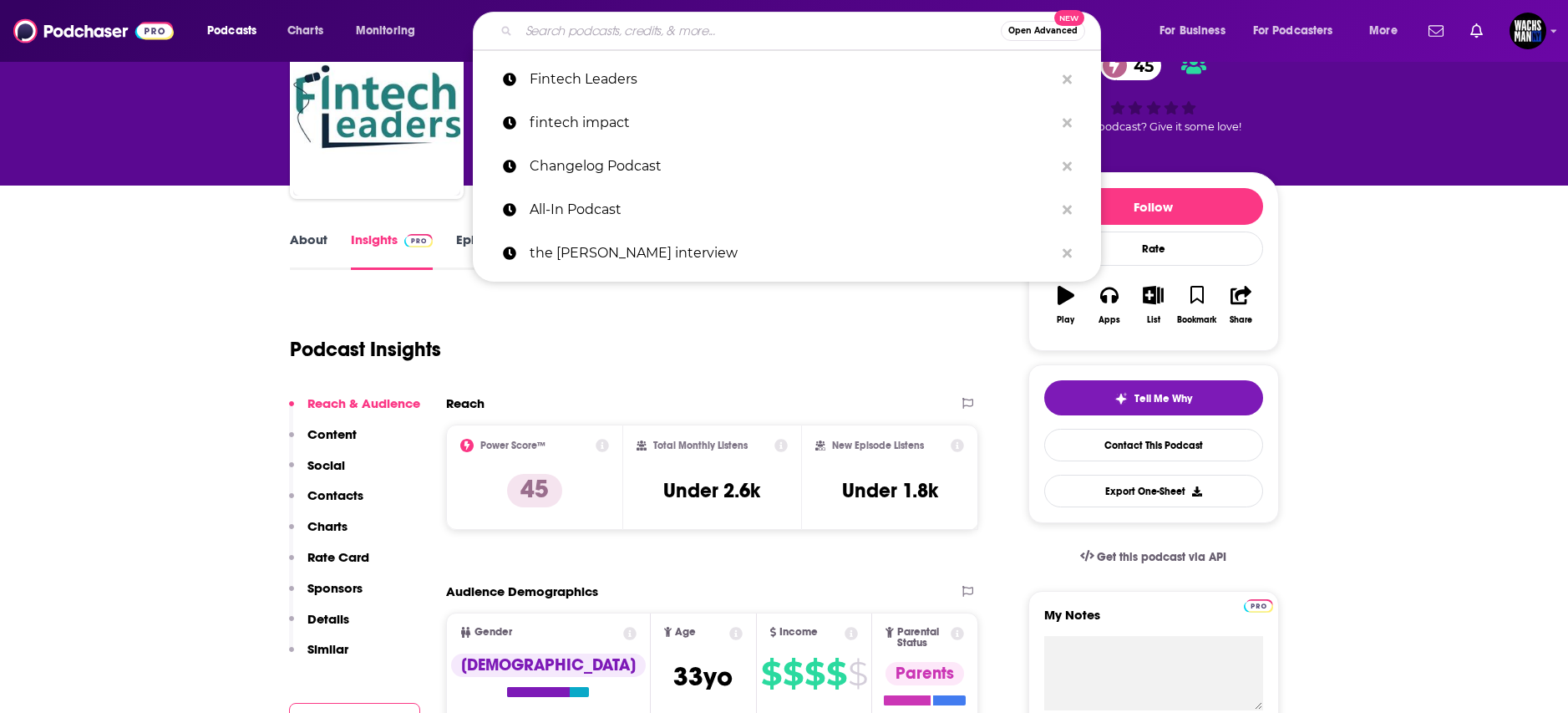
paste input "Hard Fork"
type input "Hard Fork"
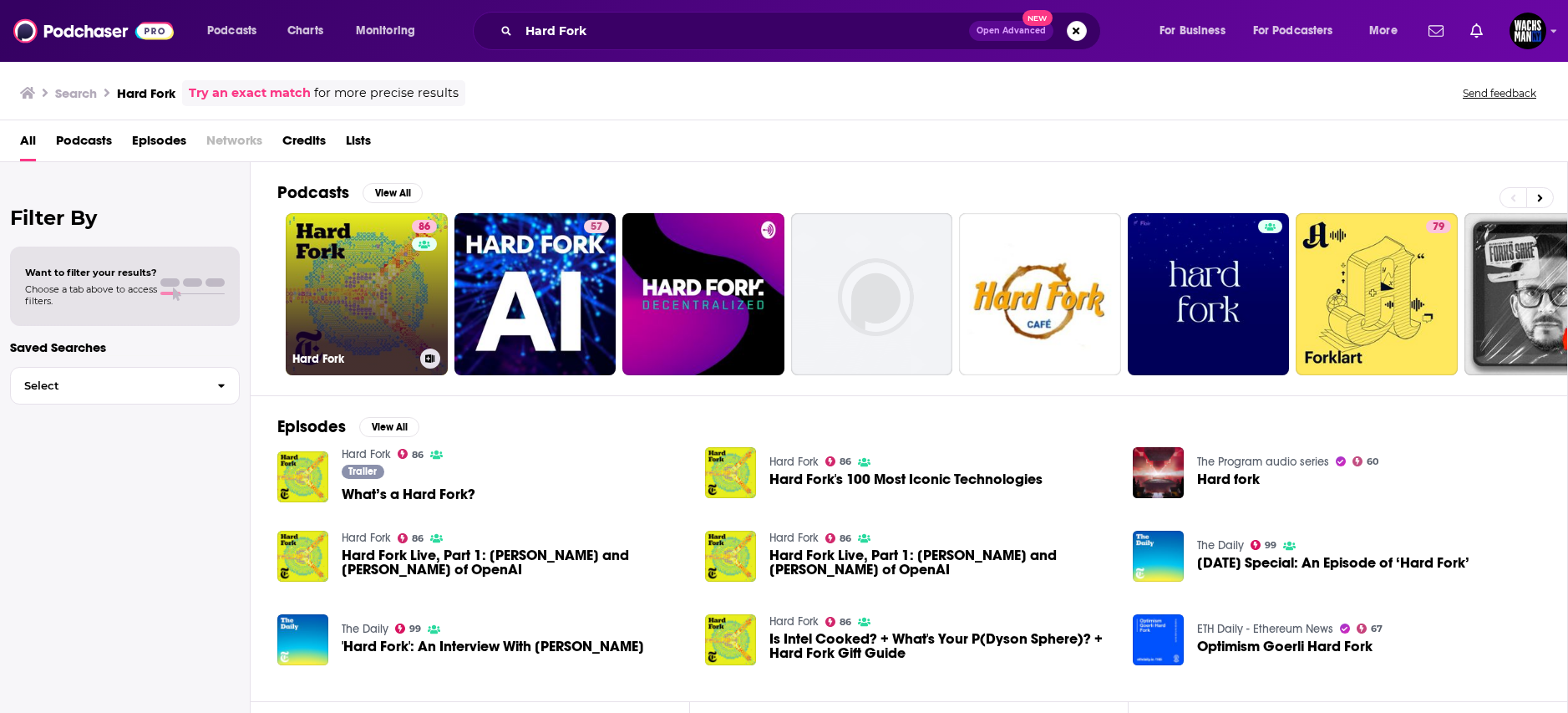
click at [328, 307] on link "86 Hard Fork" at bounding box center [367, 294] width 162 height 162
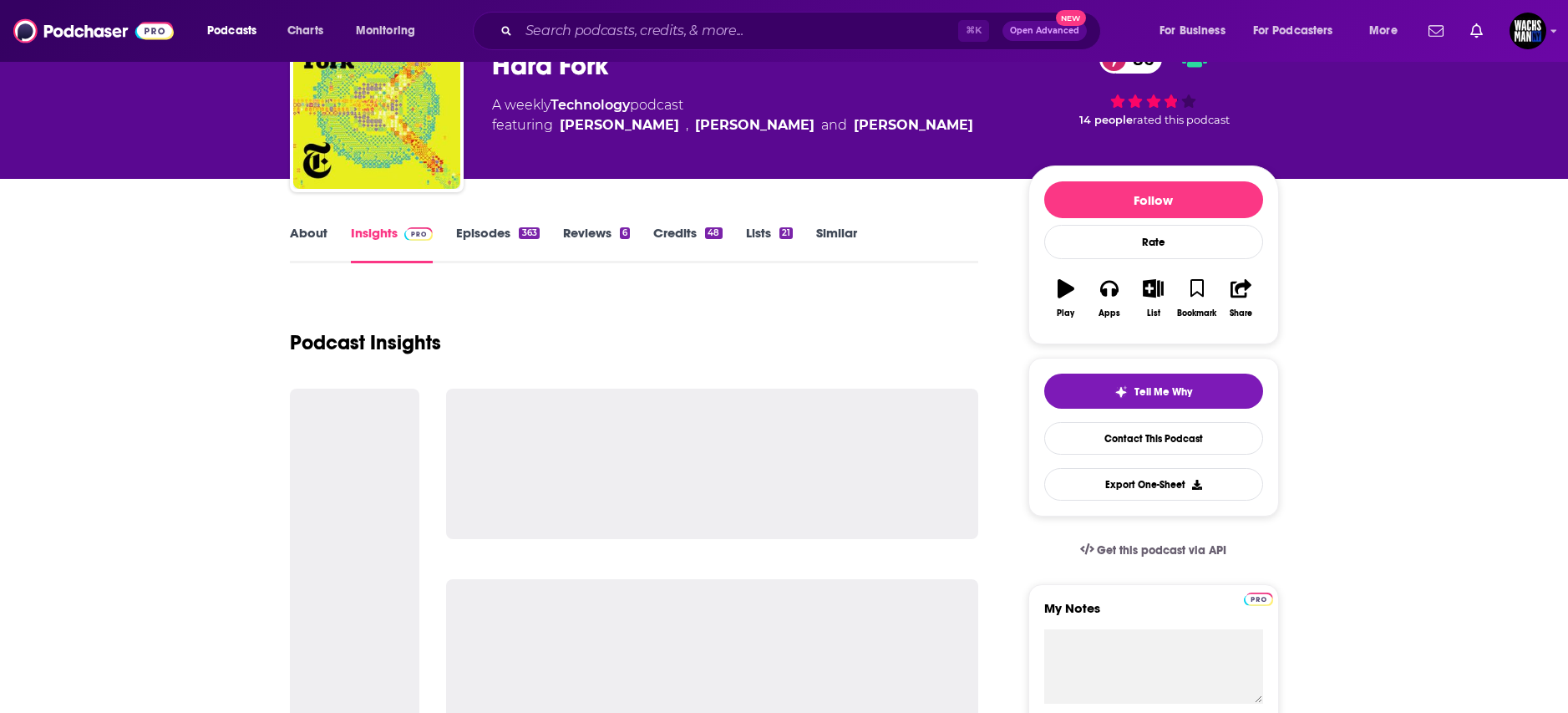
scroll to position [96, 0]
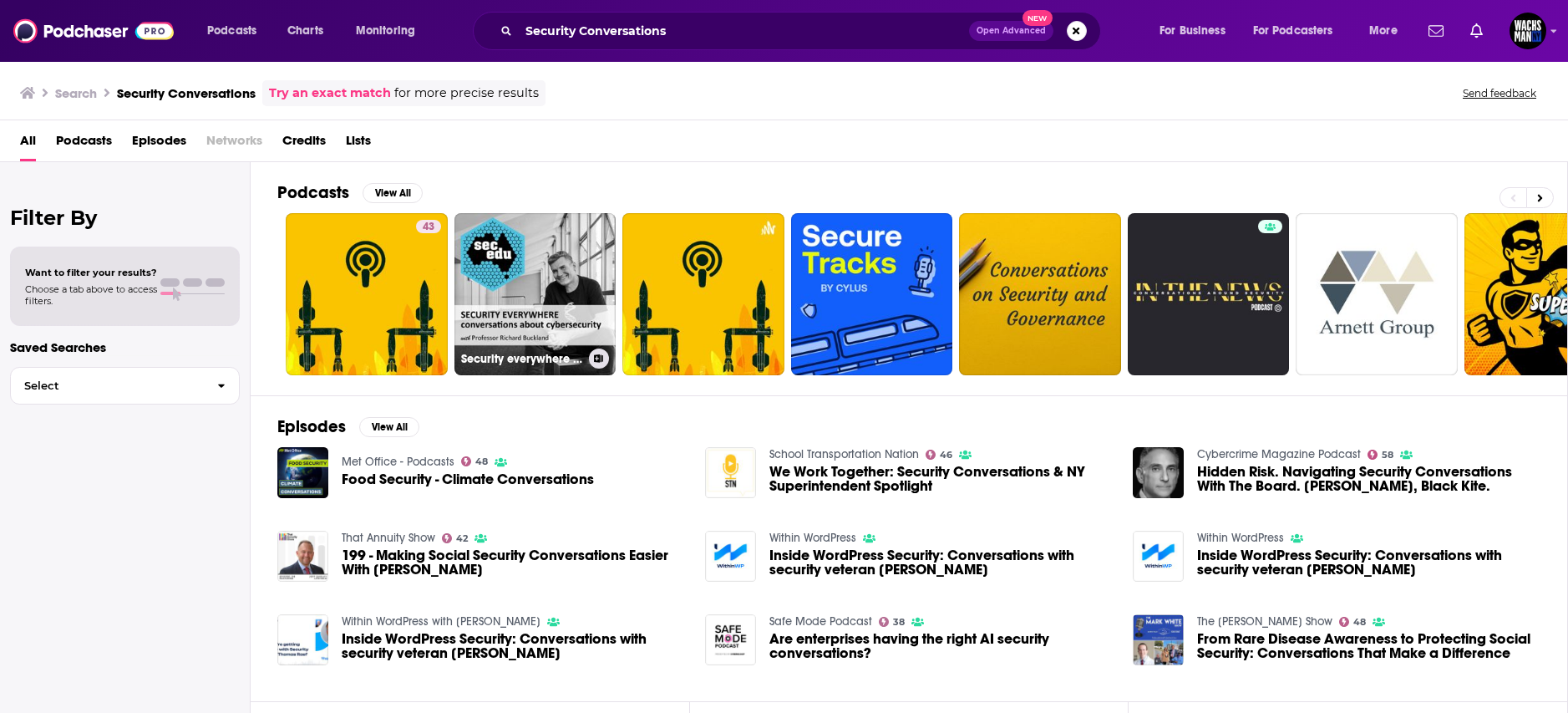
scroll to position [3, 0]
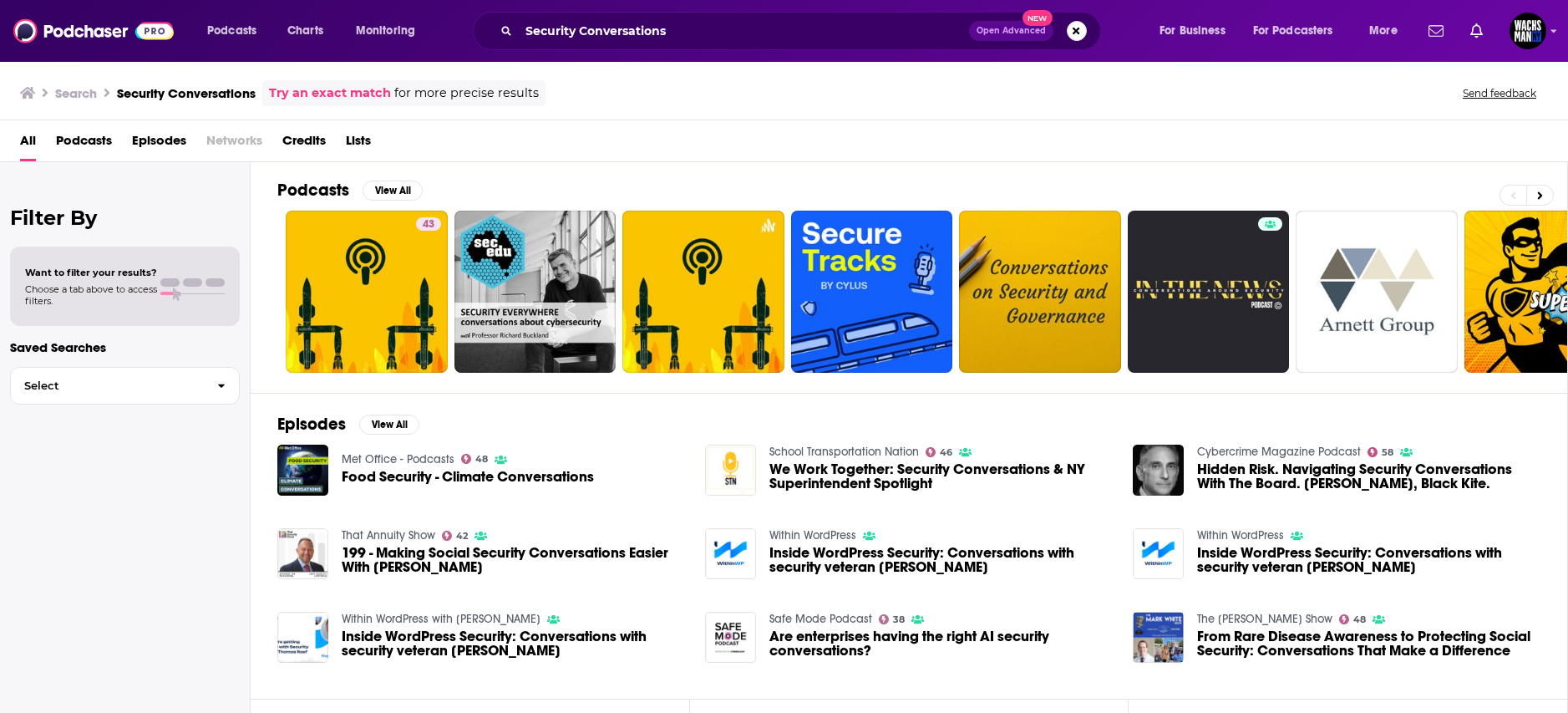
click at [545, 161] on div "Podcasts View All 43 8 + 146k" at bounding box center [922, 275] width 1291 height 233
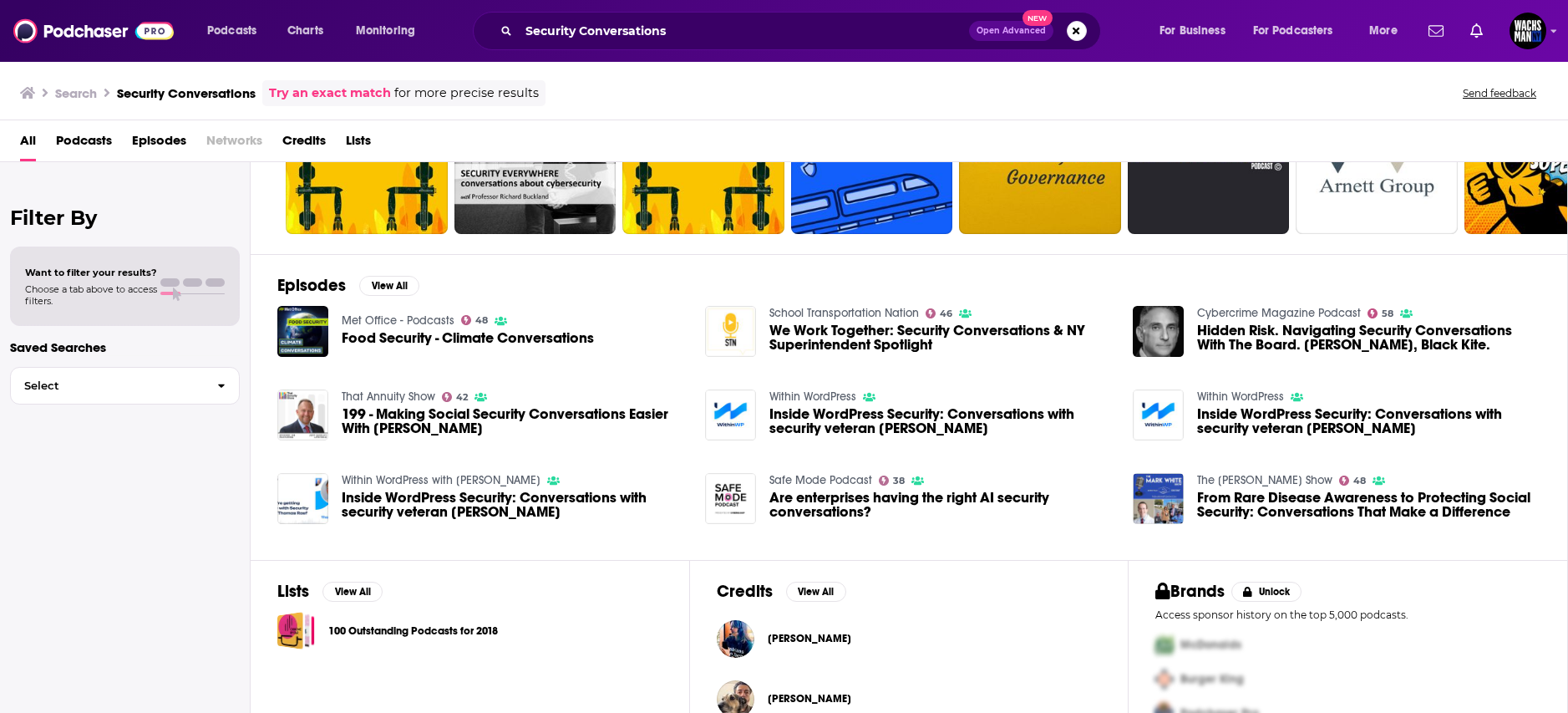
scroll to position [0, 0]
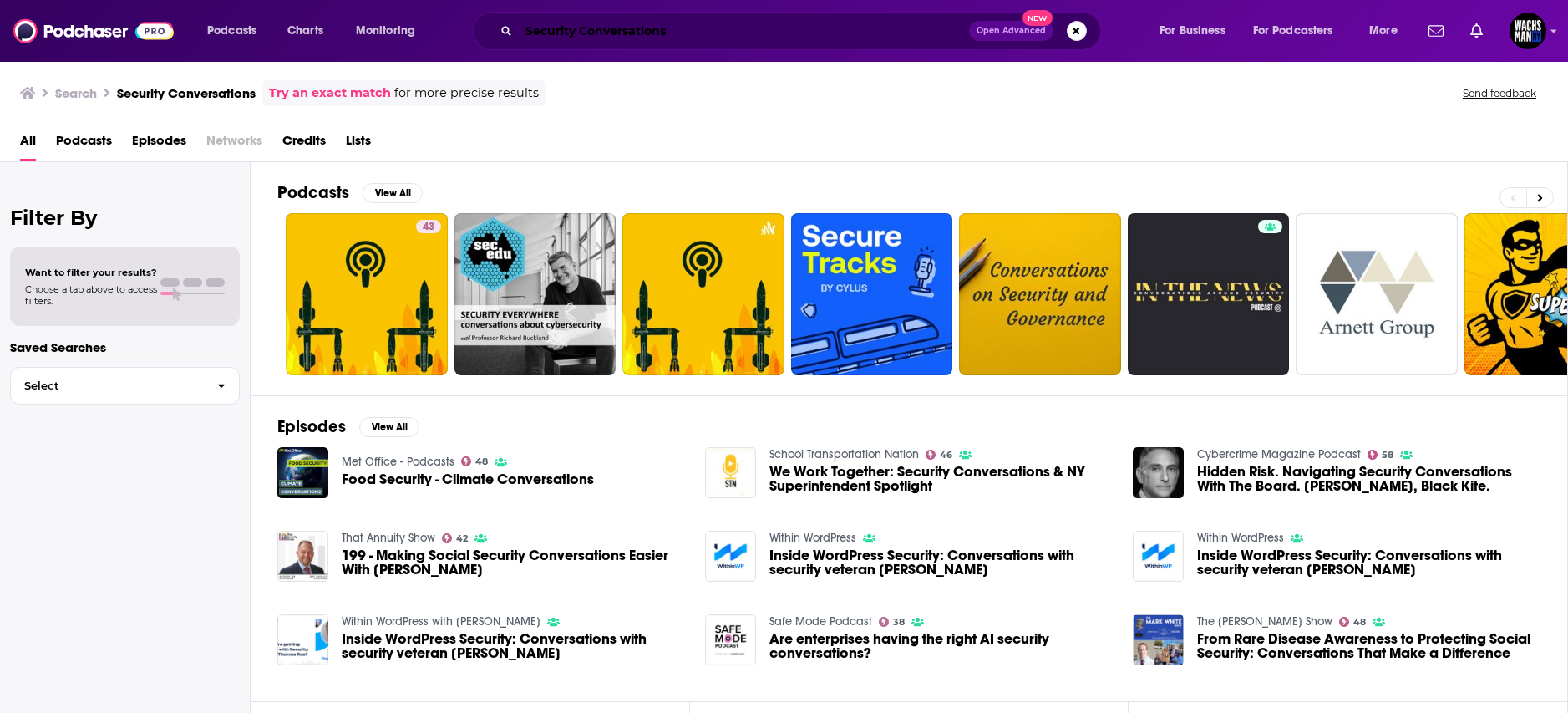
click at [561, 37] on input "Security Conversations" at bounding box center [744, 31] width 451 height 27
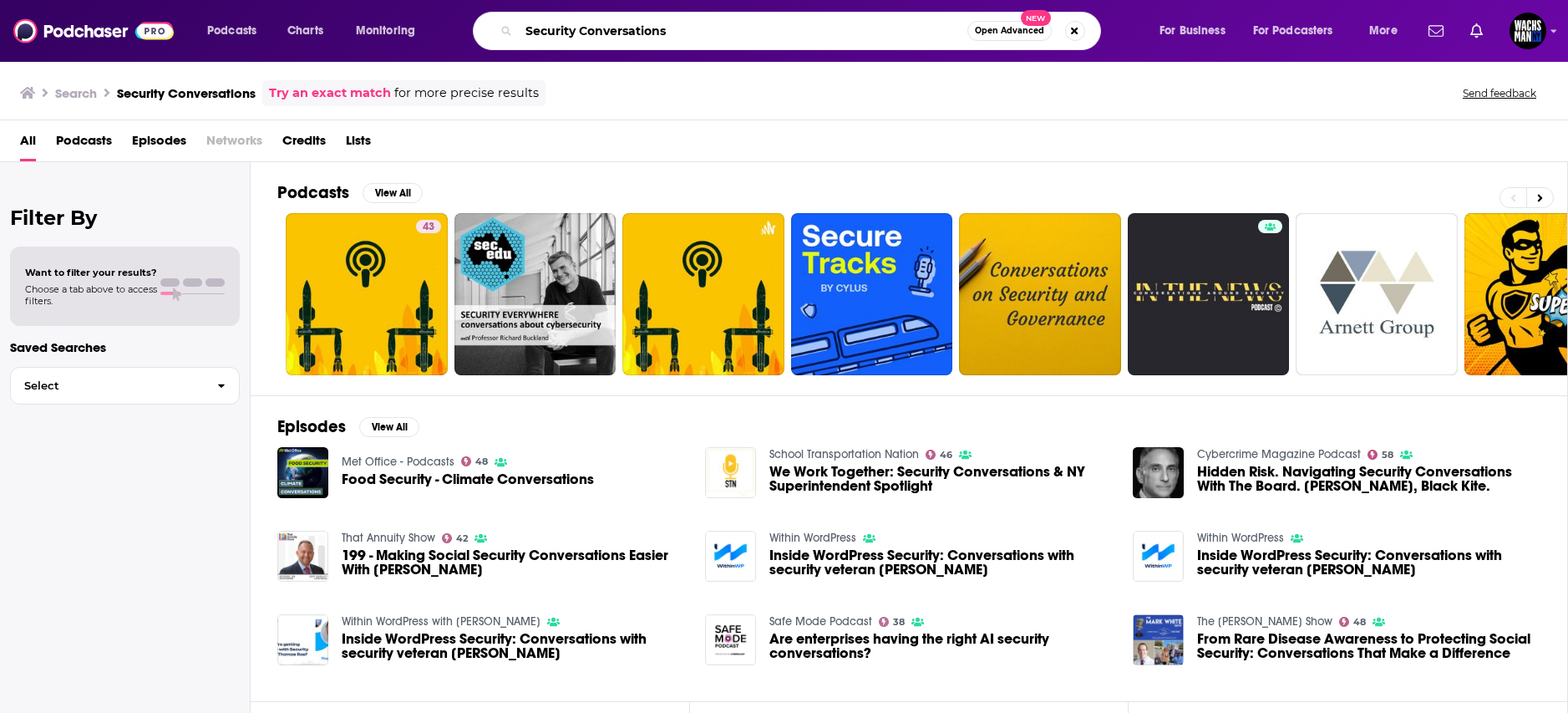
click at [561, 37] on input "Security Conversations" at bounding box center [743, 31] width 449 height 27
paste input "[EMAIL_ADDRESS][DOMAIN_NAME]"
click at [561, 37] on input "[EMAIL_ADDRESS][DOMAIN_NAME]" at bounding box center [743, 31] width 449 height 27
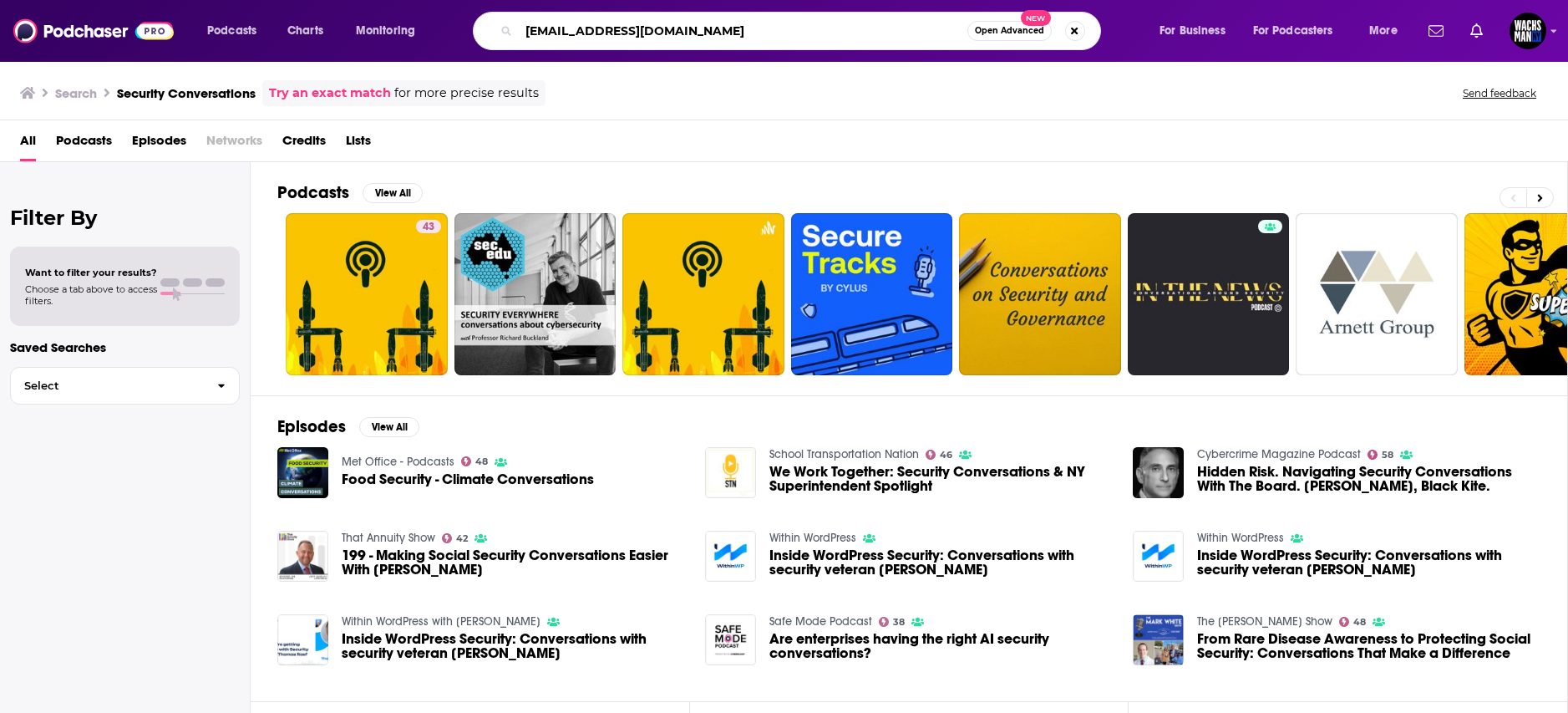
click at [561, 37] on input "[EMAIL_ADDRESS][DOMAIN_NAME]" at bounding box center [743, 31] width 449 height 27
type input "shift"
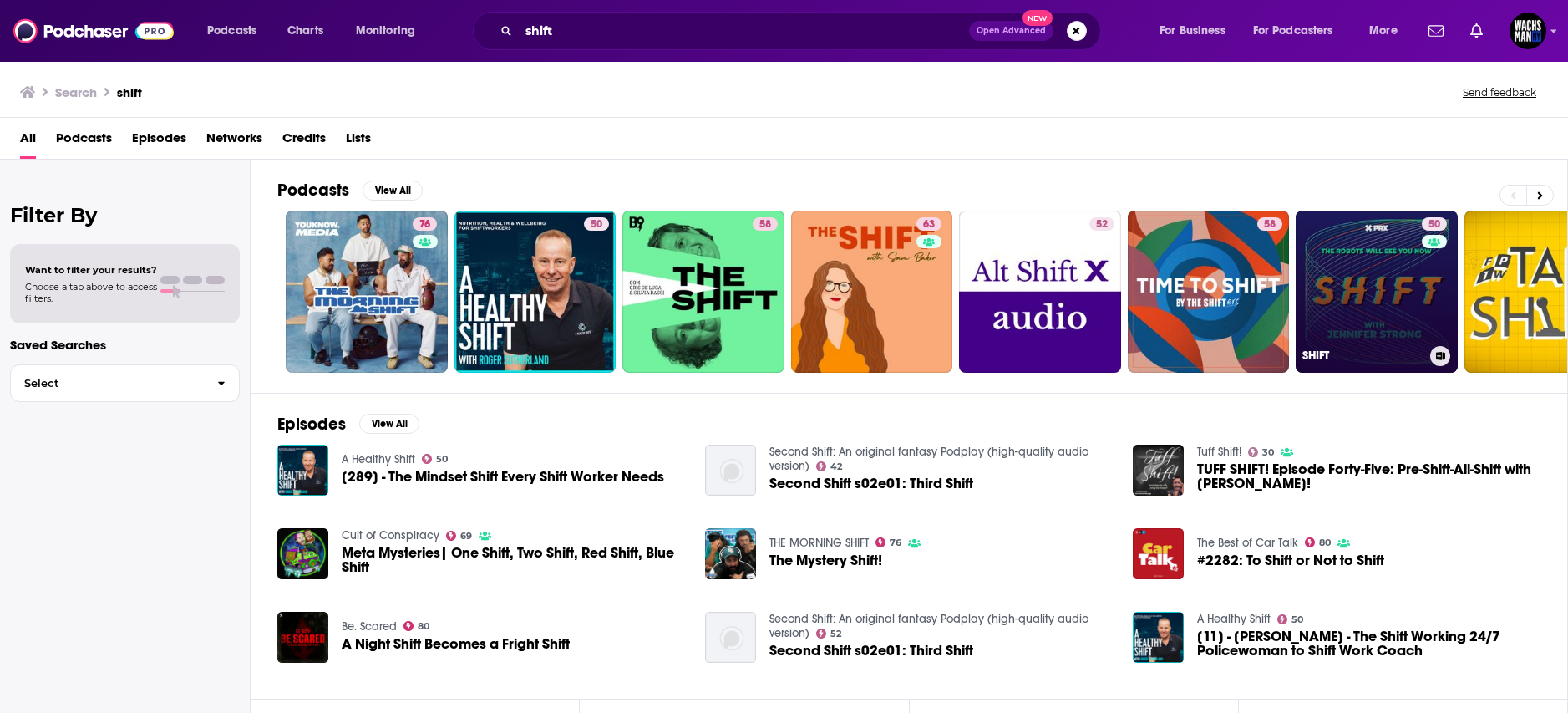
click at [1336, 318] on link "50 SHIFT" at bounding box center [1377, 292] width 162 height 162
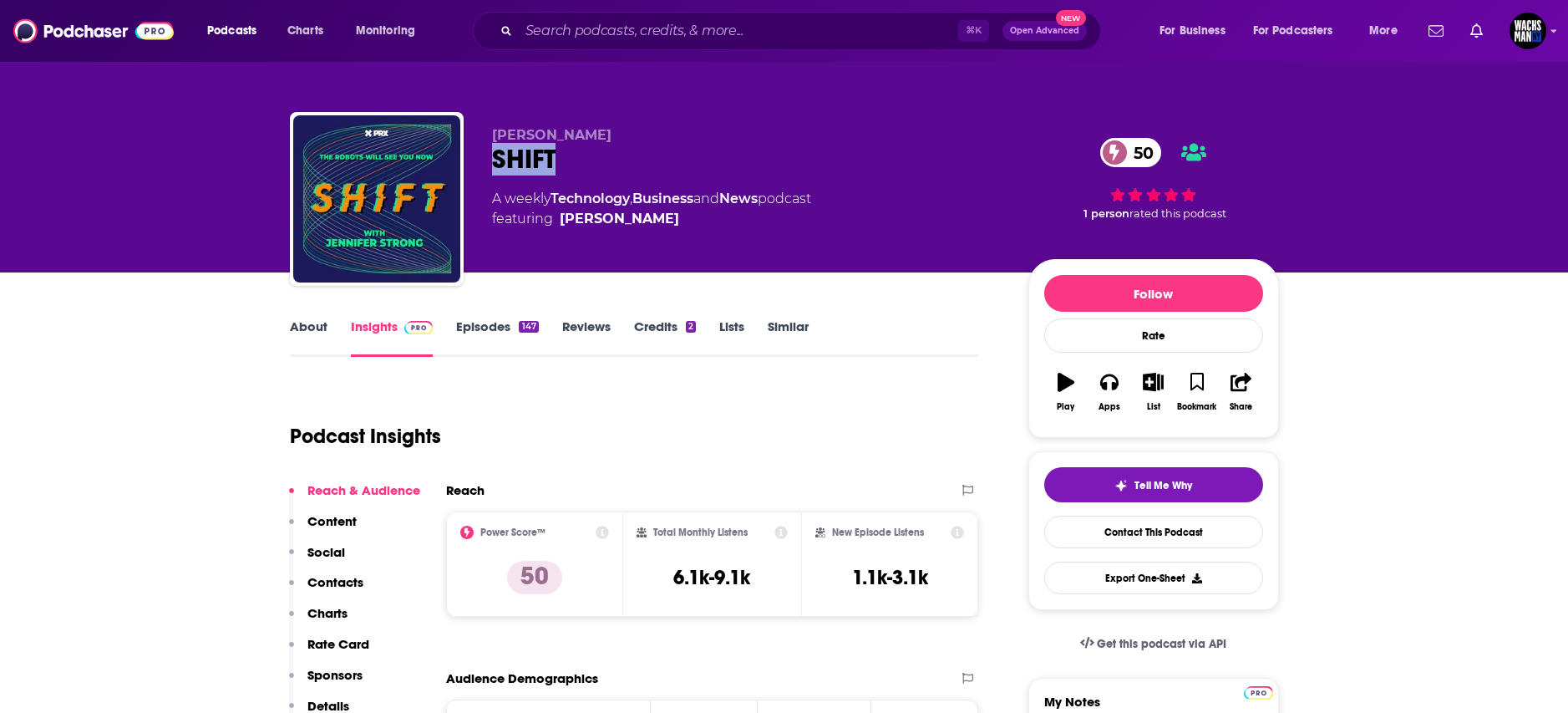
drag, startPoint x: 563, startPoint y: 162, endPoint x: 486, endPoint y: 153, distance: 77.5
click at [486, 153] on div "[PERSON_NAME] SHIFT 50 A weekly Technology , Business and News podcast featurin…" at bounding box center [784, 202] width 990 height 180
copy h2 "SHIFT"
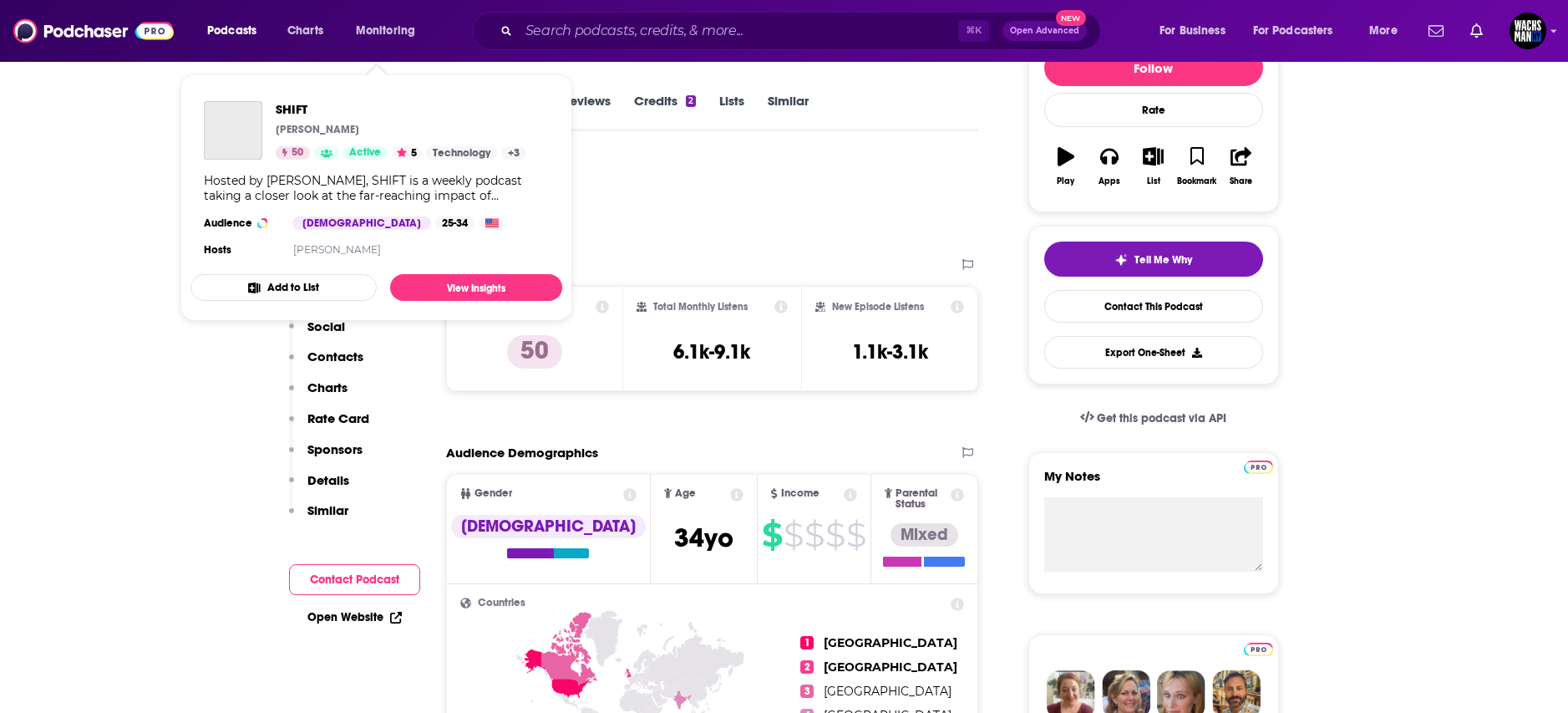
scroll to position [227, 0]
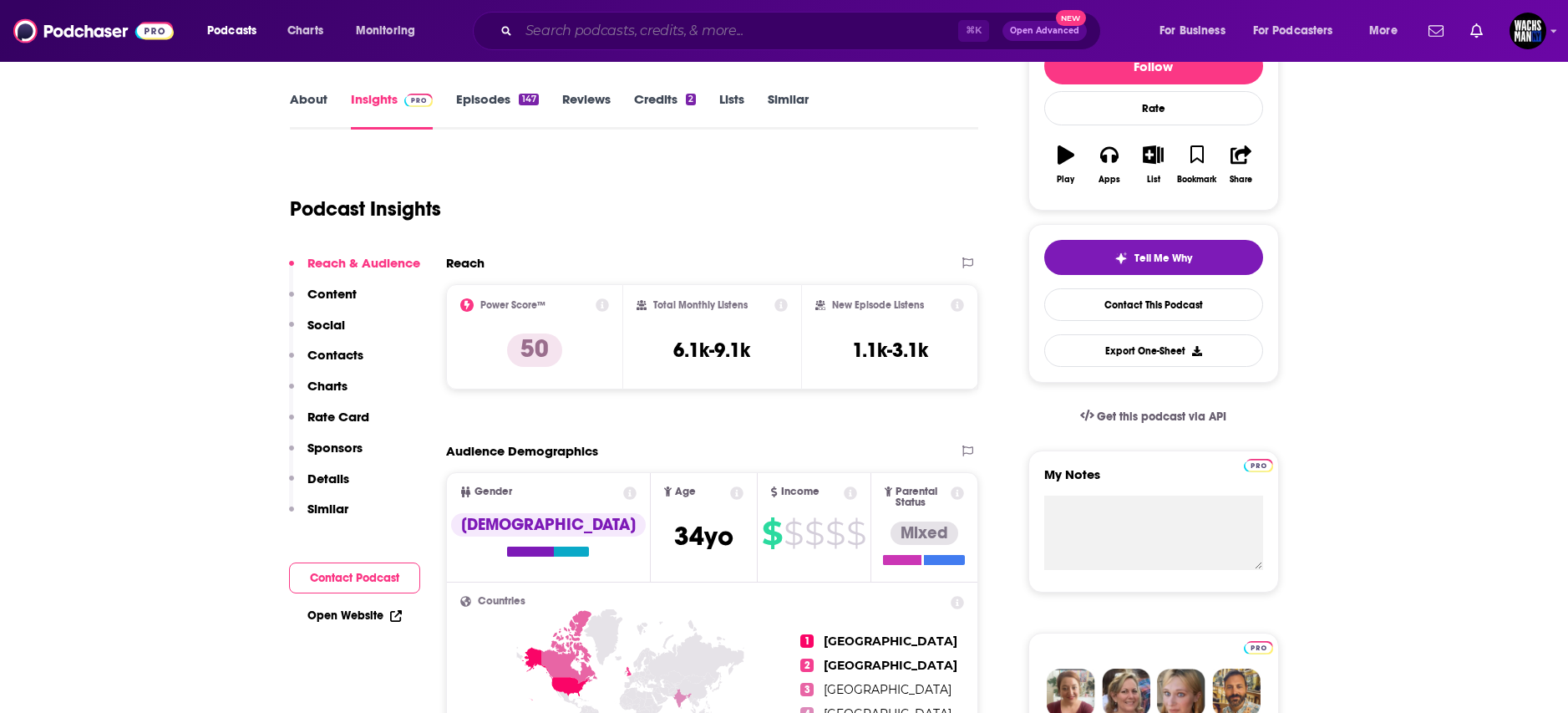
click at [543, 27] on input "Search podcasts, credits, & more..." at bounding box center [739, 31] width 440 height 27
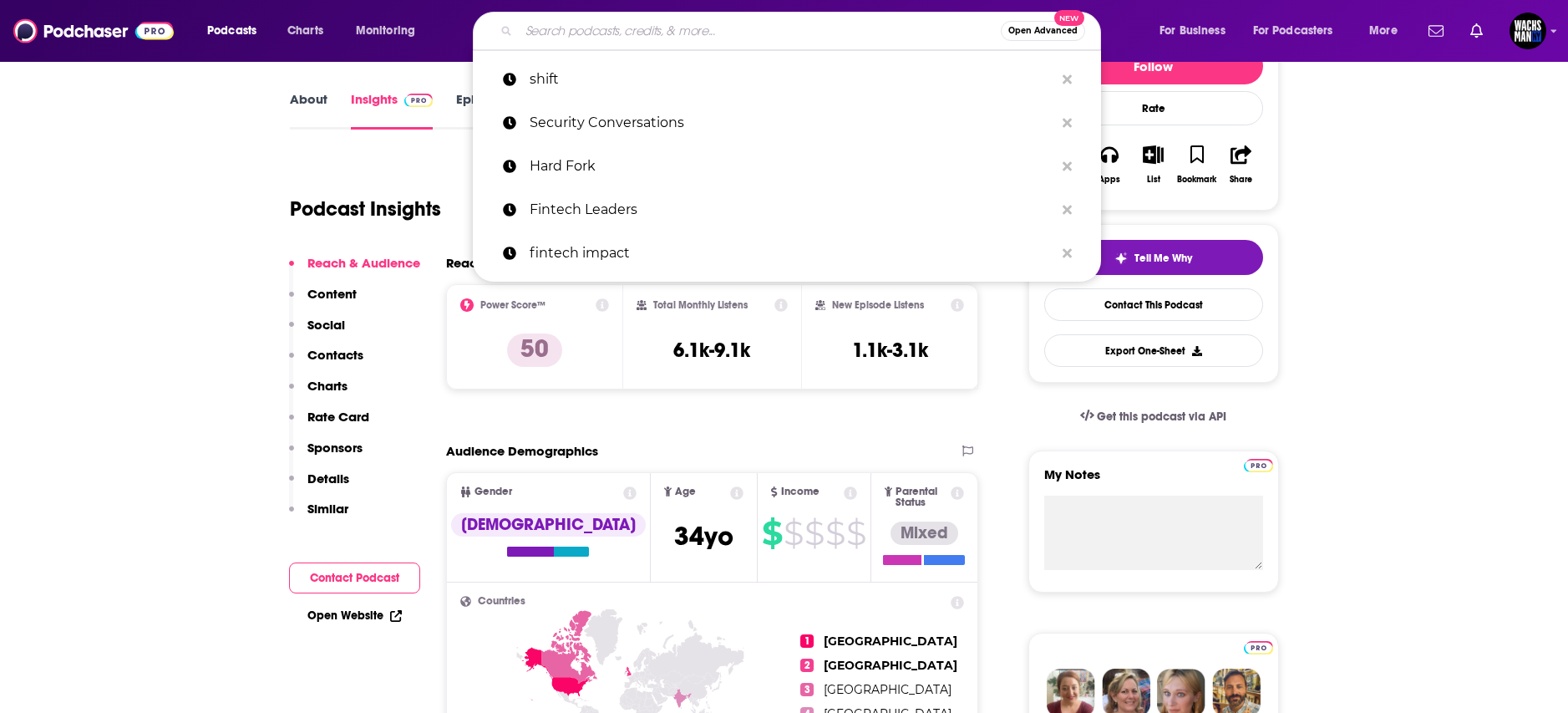
paste input "Tearsheet"
type input "Tearsheet"
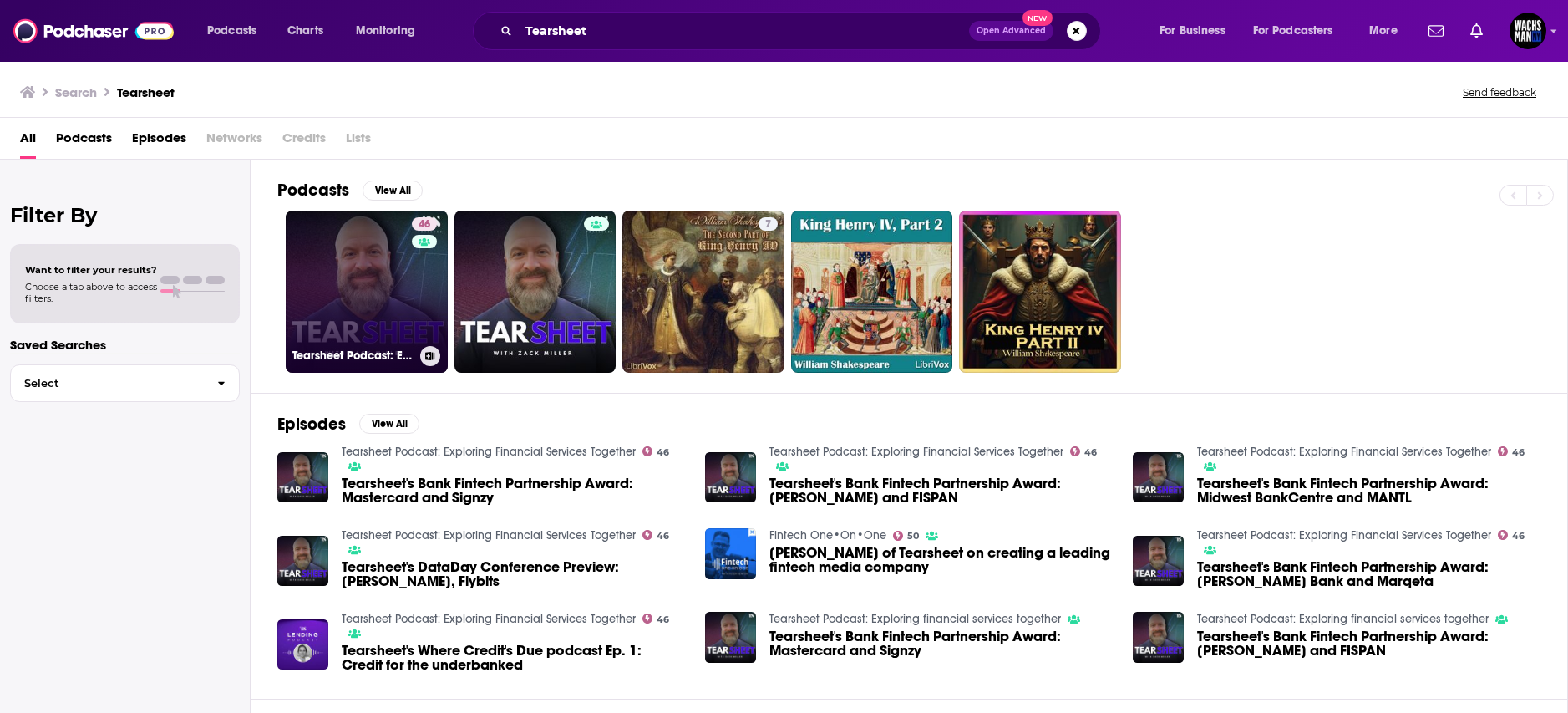
click at [361, 311] on link "46 Tearsheet Podcast: Exploring Financial Services Together" at bounding box center [367, 292] width 162 height 162
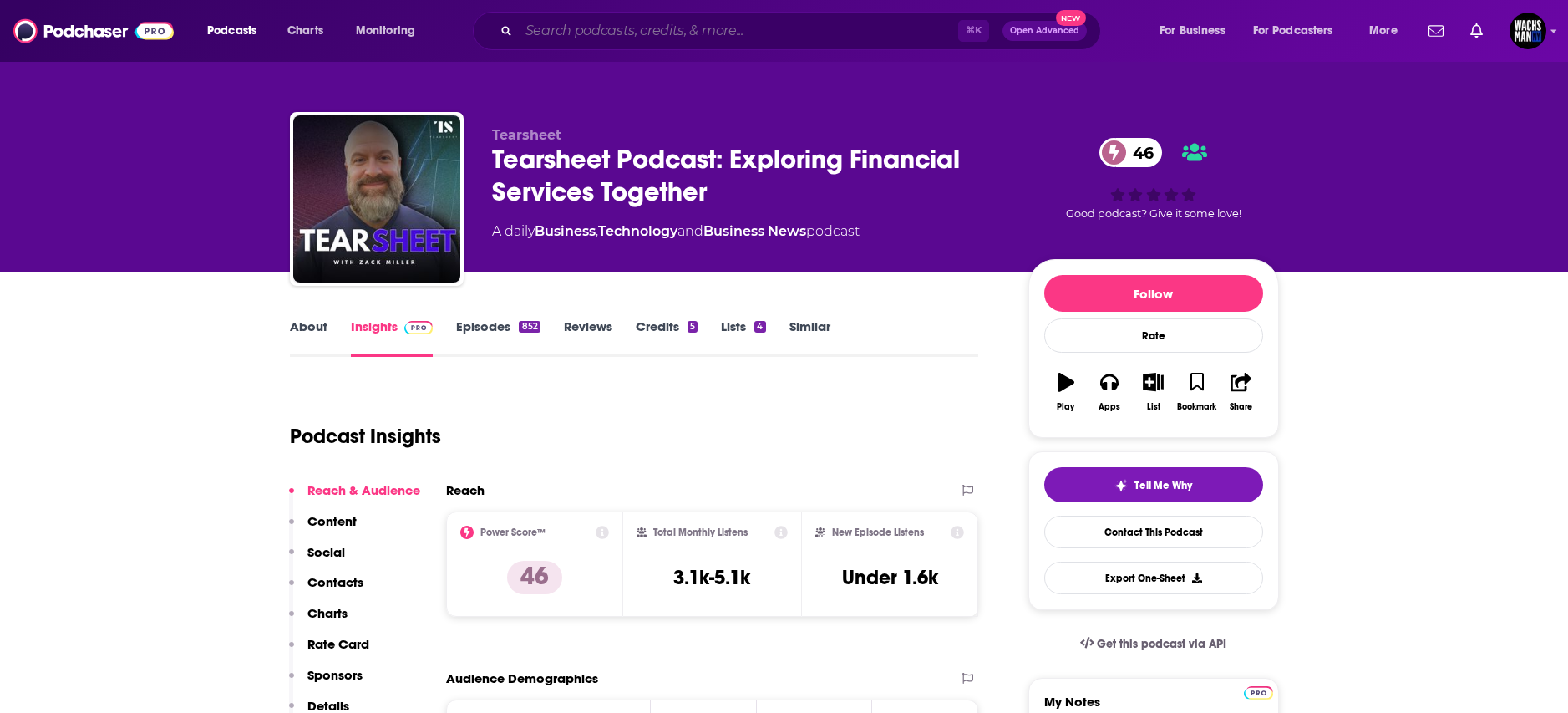
click at [549, 26] on input "Search podcasts, credits, & more..." at bounding box center [739, 31] width 440 height 27
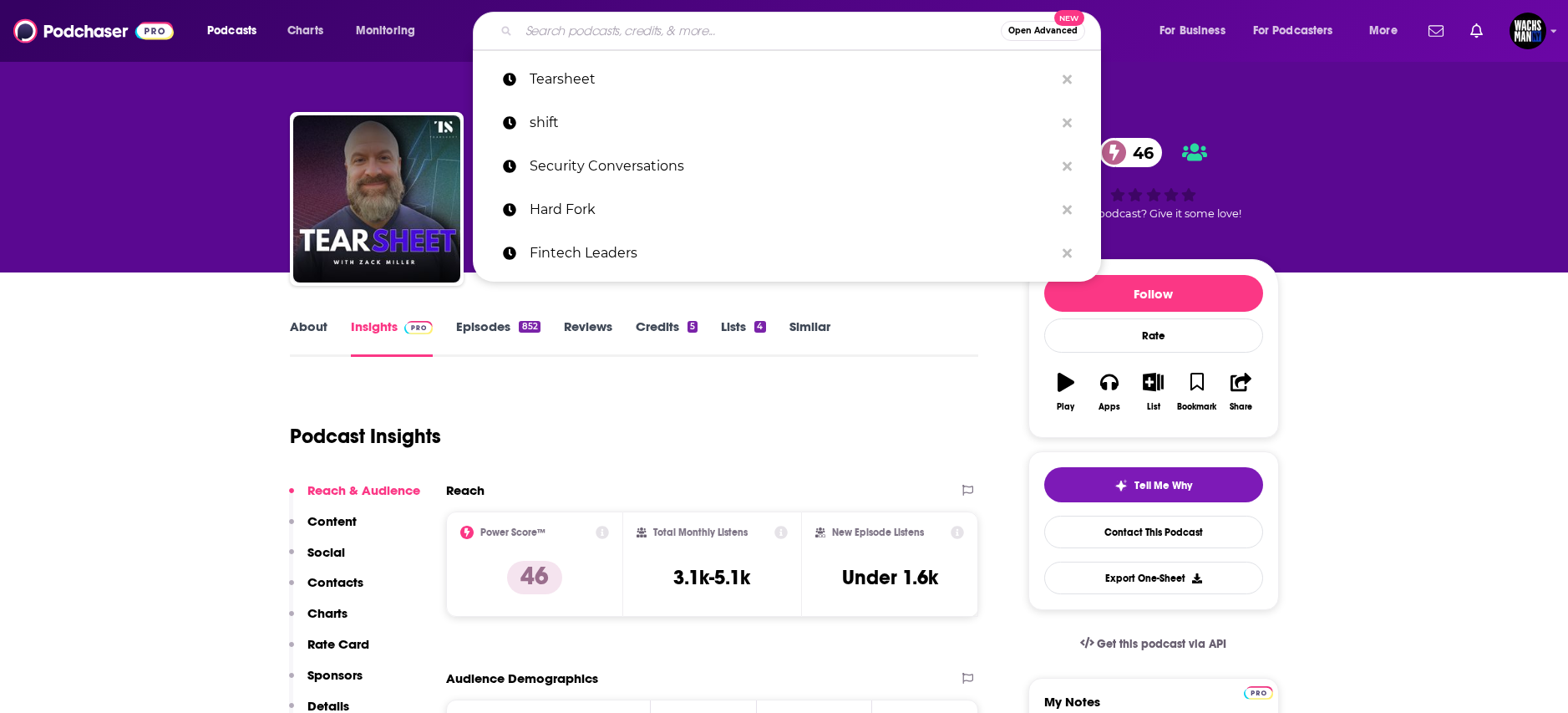
paste input "Tech Talks Daily"
type input "Tech Talks Daily"
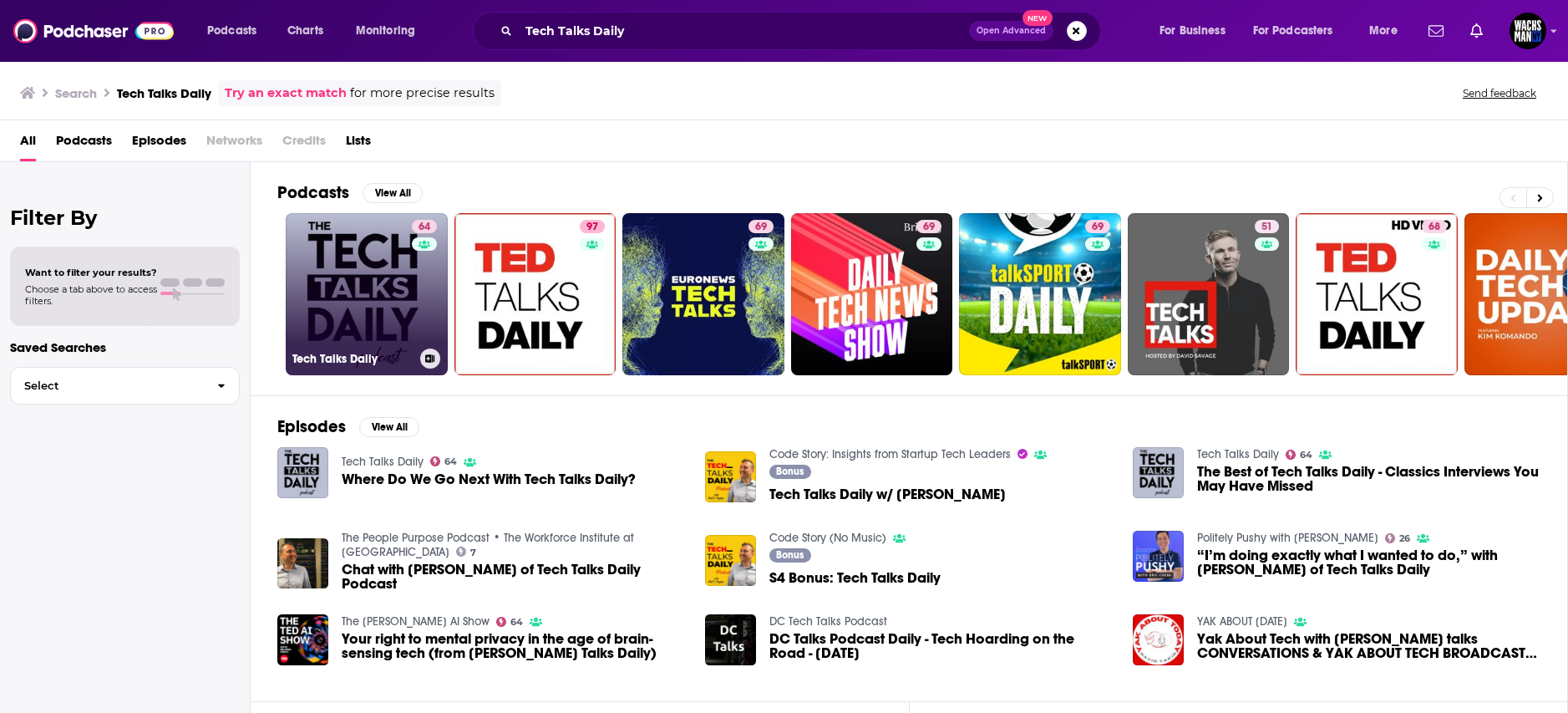
click at [347, 281] on link "64 Tech Talks Daily" at bounding box center [367, 294] width 162 height 162
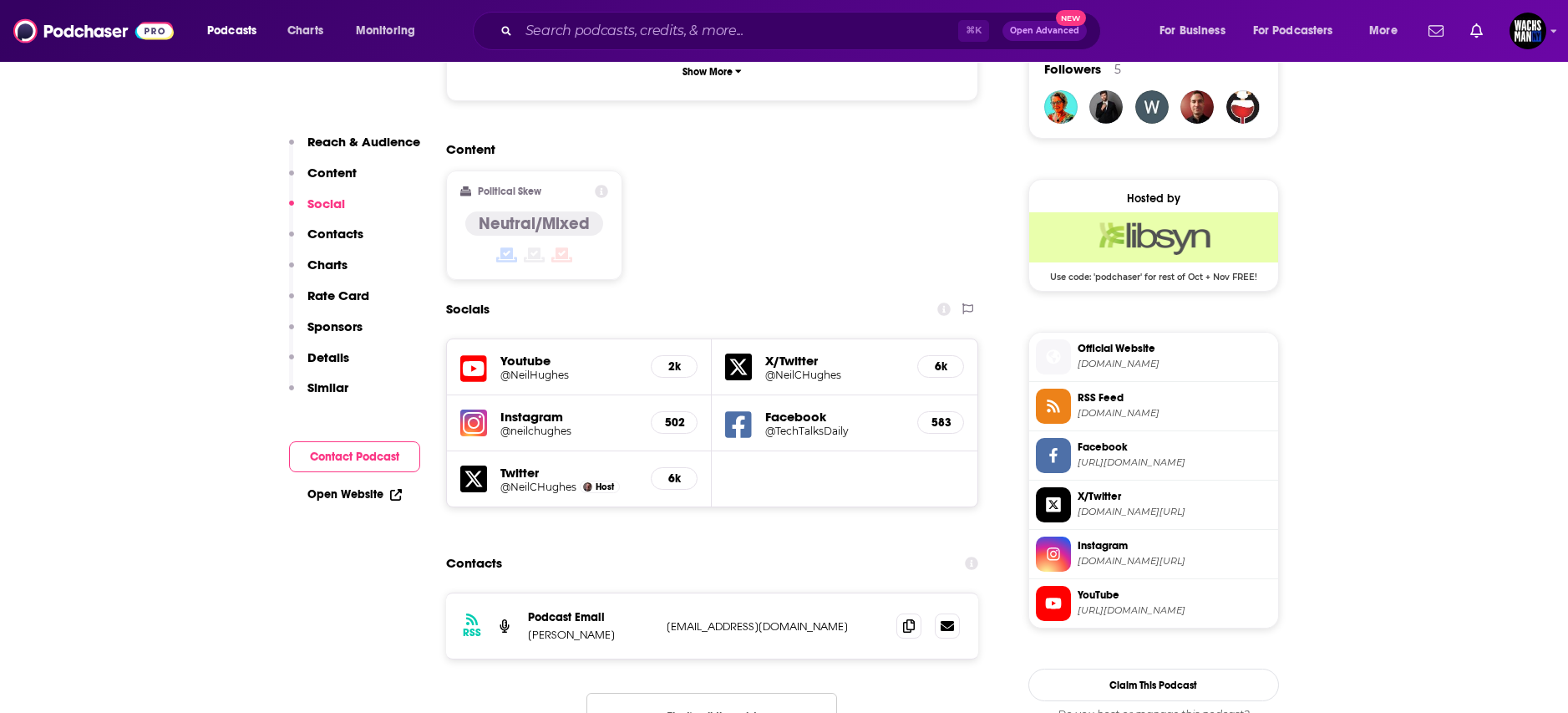
scroll to position [1246, 0]
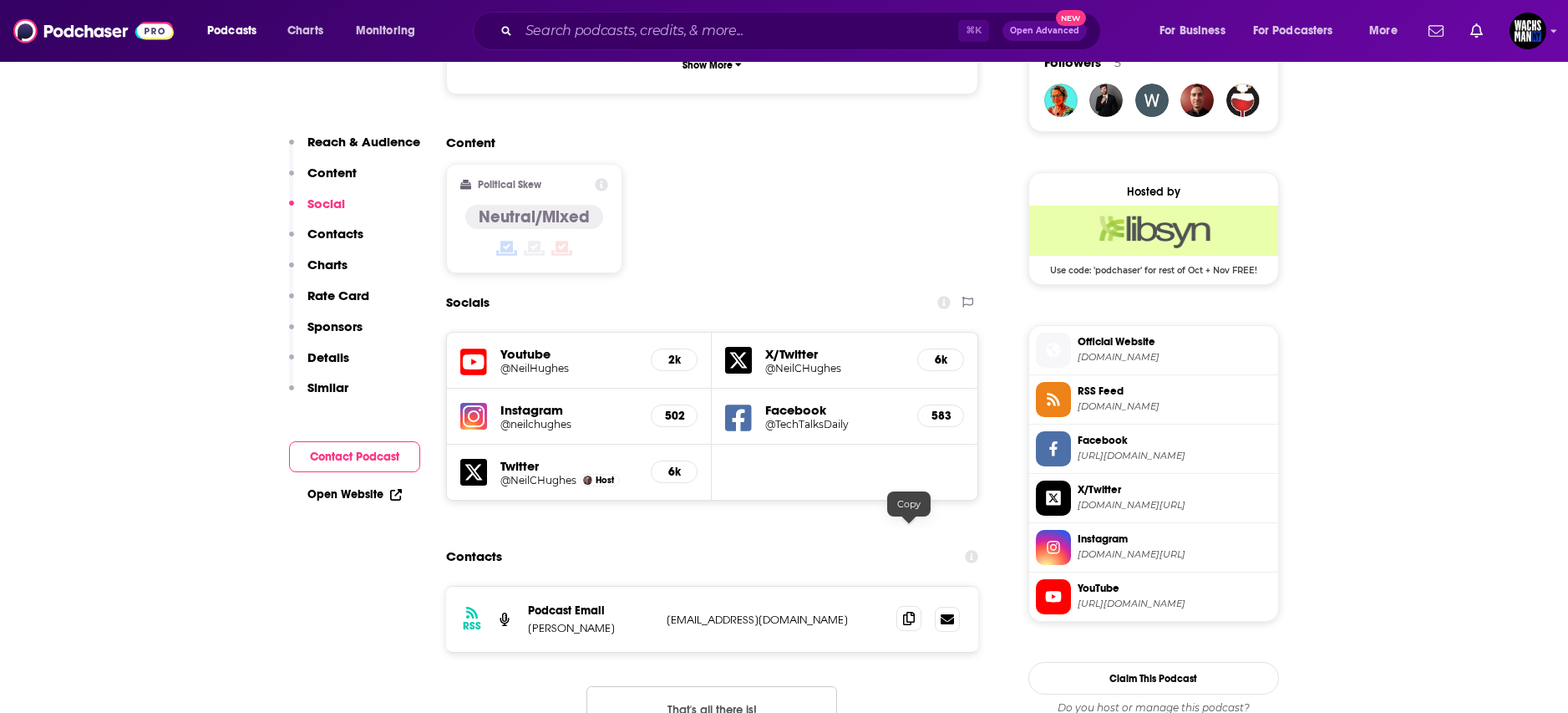
click at [903, 612] on icon at bounding box center [909, 618] width 12 height 13
click at [565, 27] on input "Search podcasts, credits, & more..." at bounding box center [739, 31] width 440 height 27
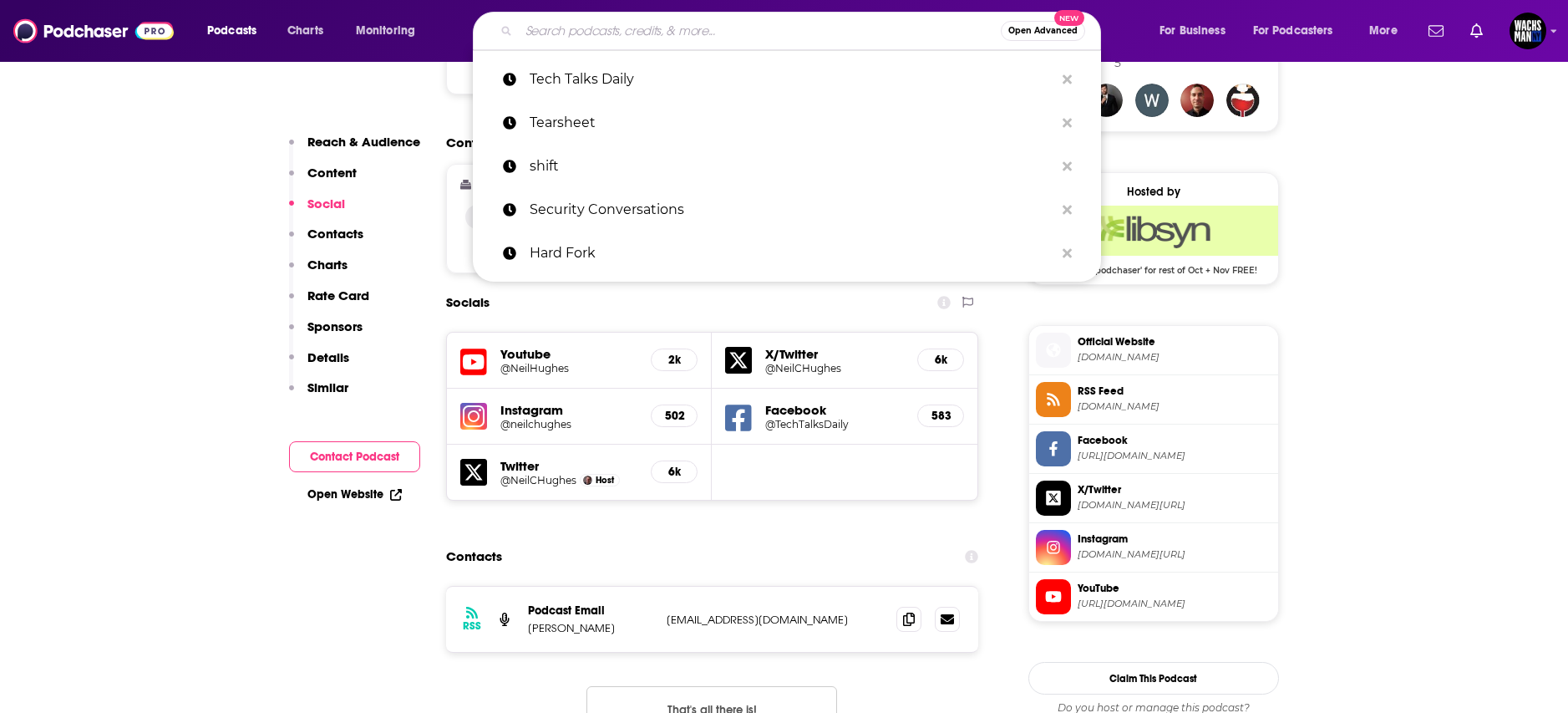
paste input "Technovation with [PERSON_NAME]"
type input "Technovation with [PERSON_NAME]"
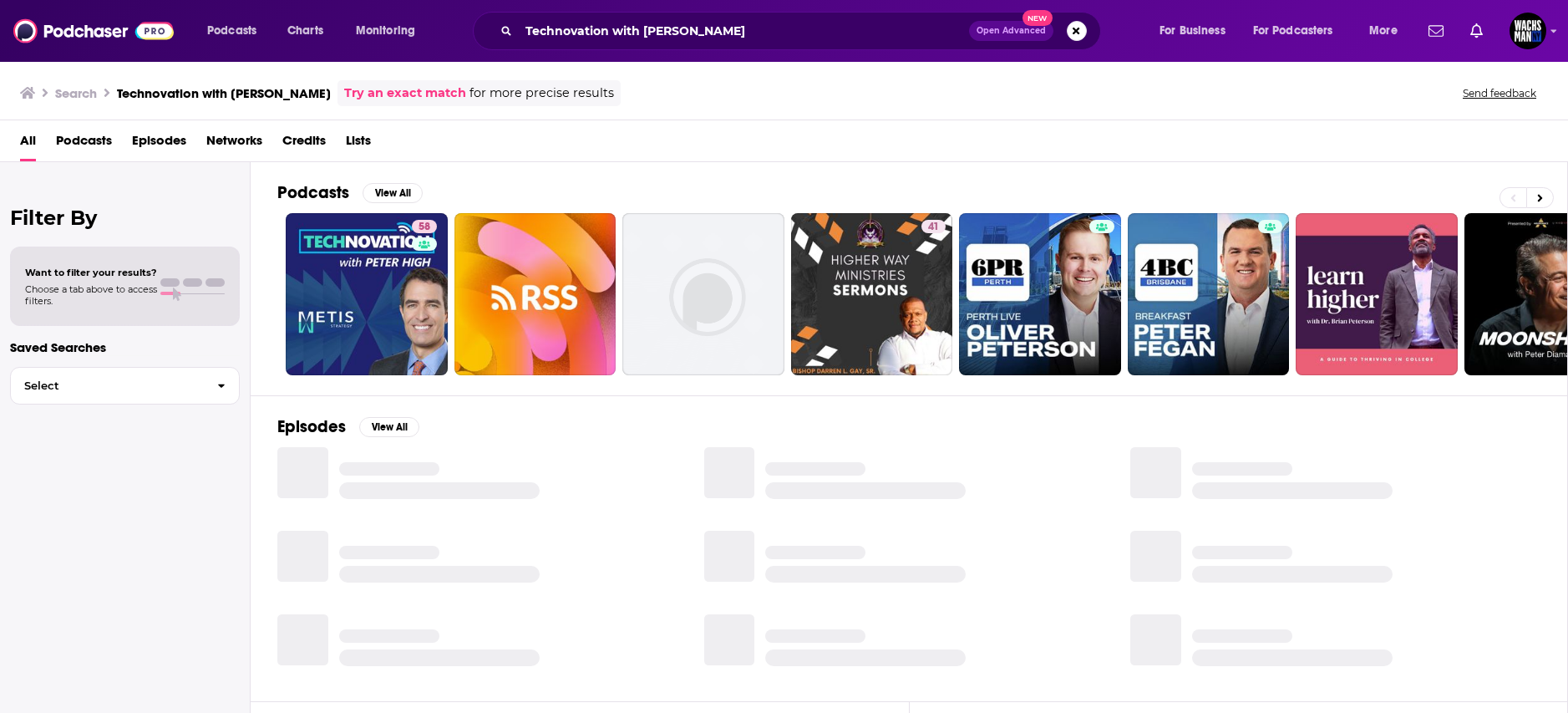
click at [499, 99] on span "for more precise results" at bounding box center [542, 92] width 145 height 19
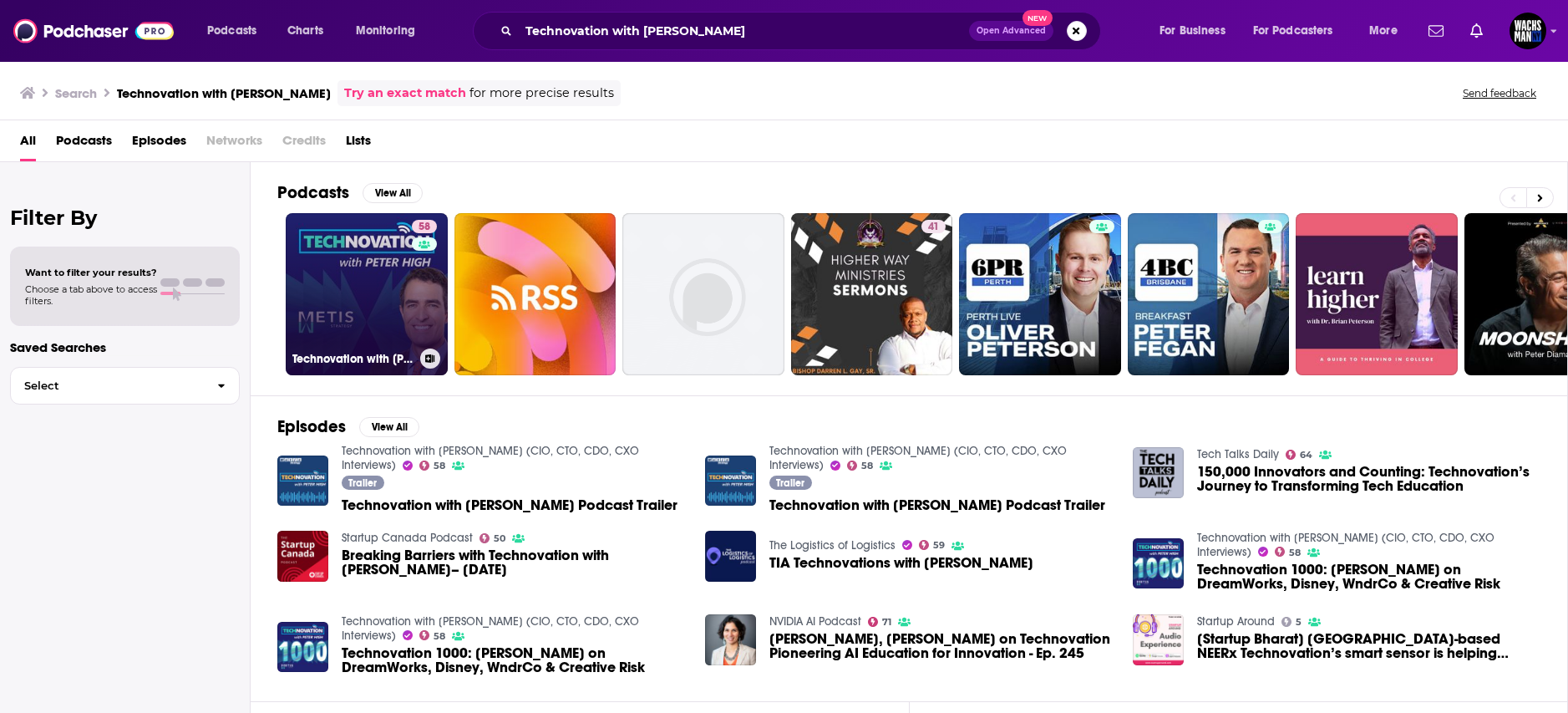
click at [350, 300] on link "58 Technovation with [PERSON_NAME] (CIO, CTO, CDO, CXO Interviews)" at bounding box center [367, 294] width 162 height 162
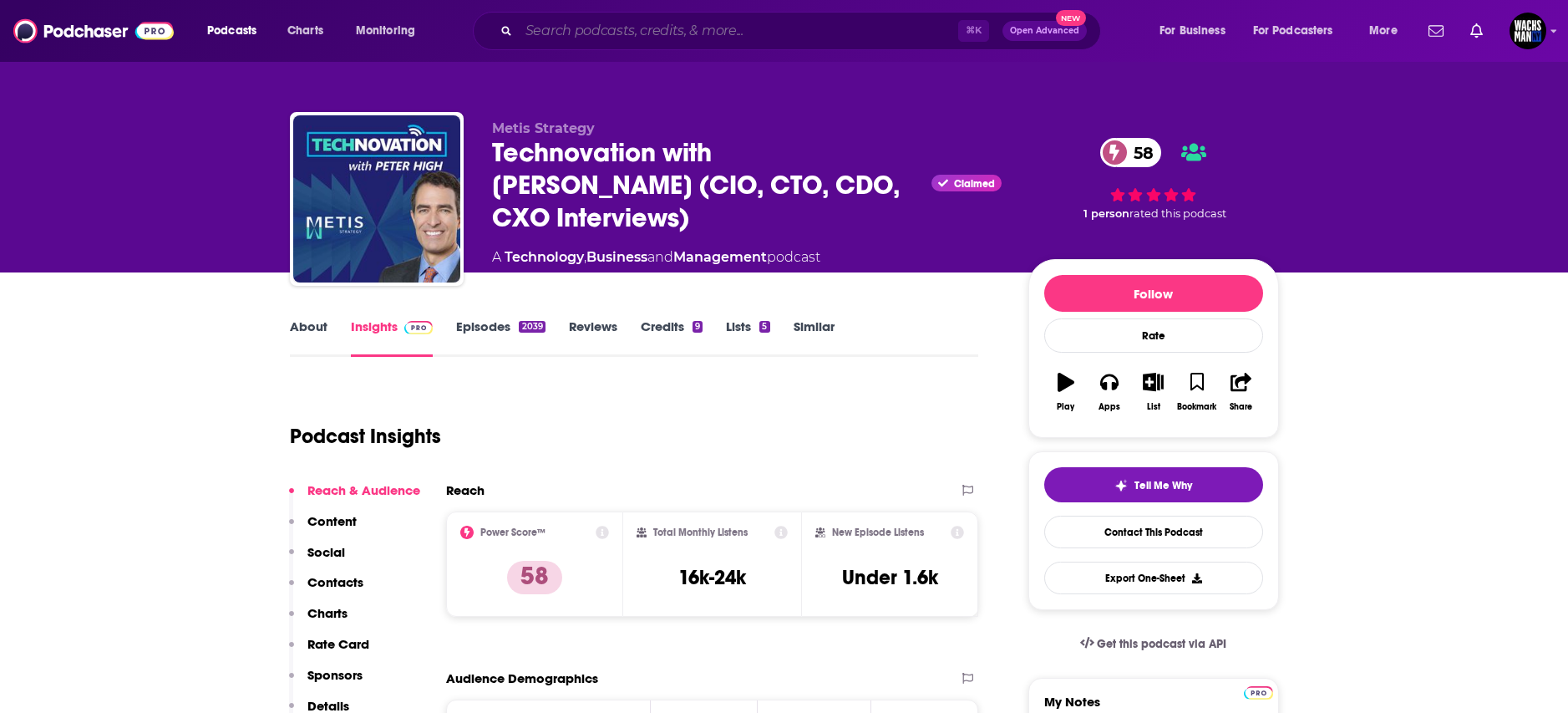
click at [589, 40] on input "Search podcasts, credits, & more..." at bounding box center [739, 31] width 440 height 27
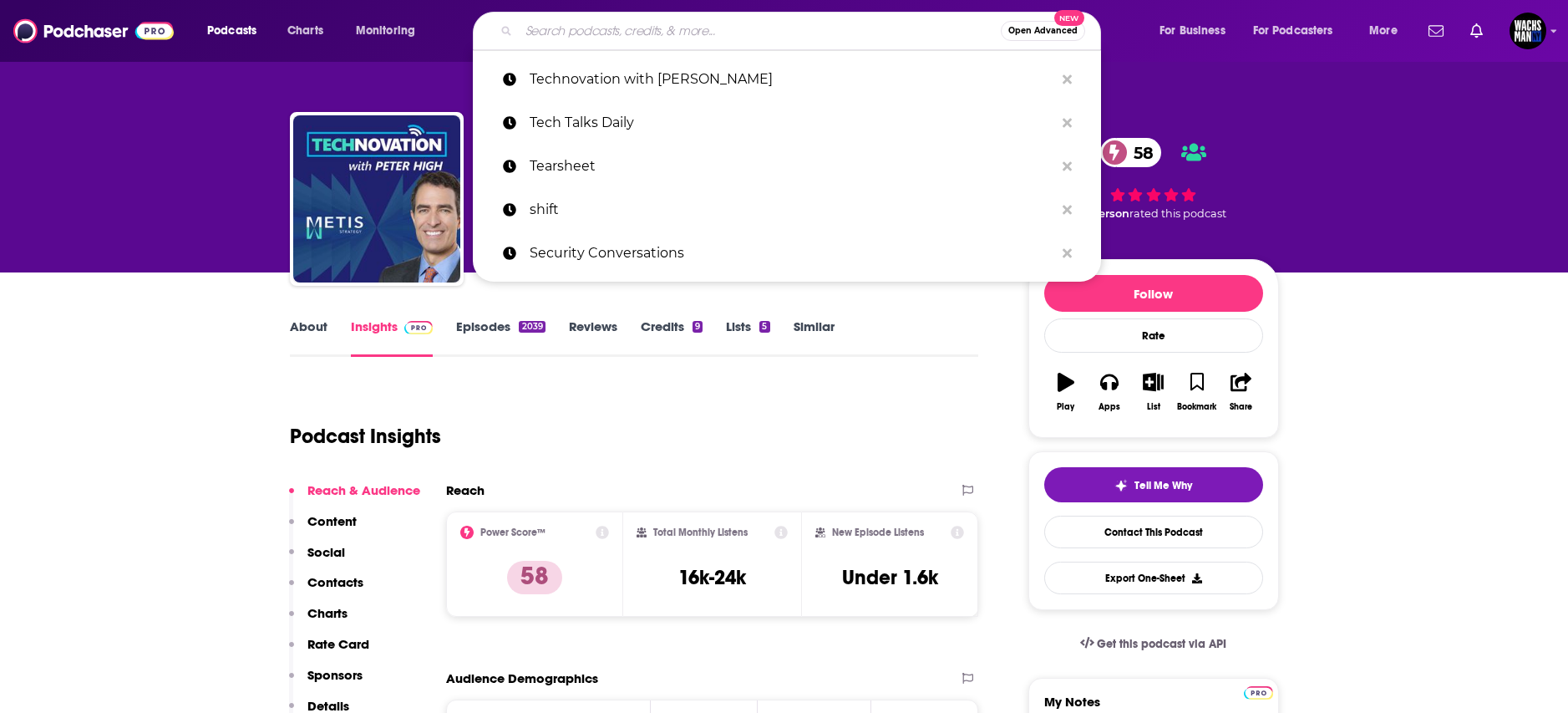
paste input "The Privacy Insider Podcast"
type input "The Privacy Insider Podcast"
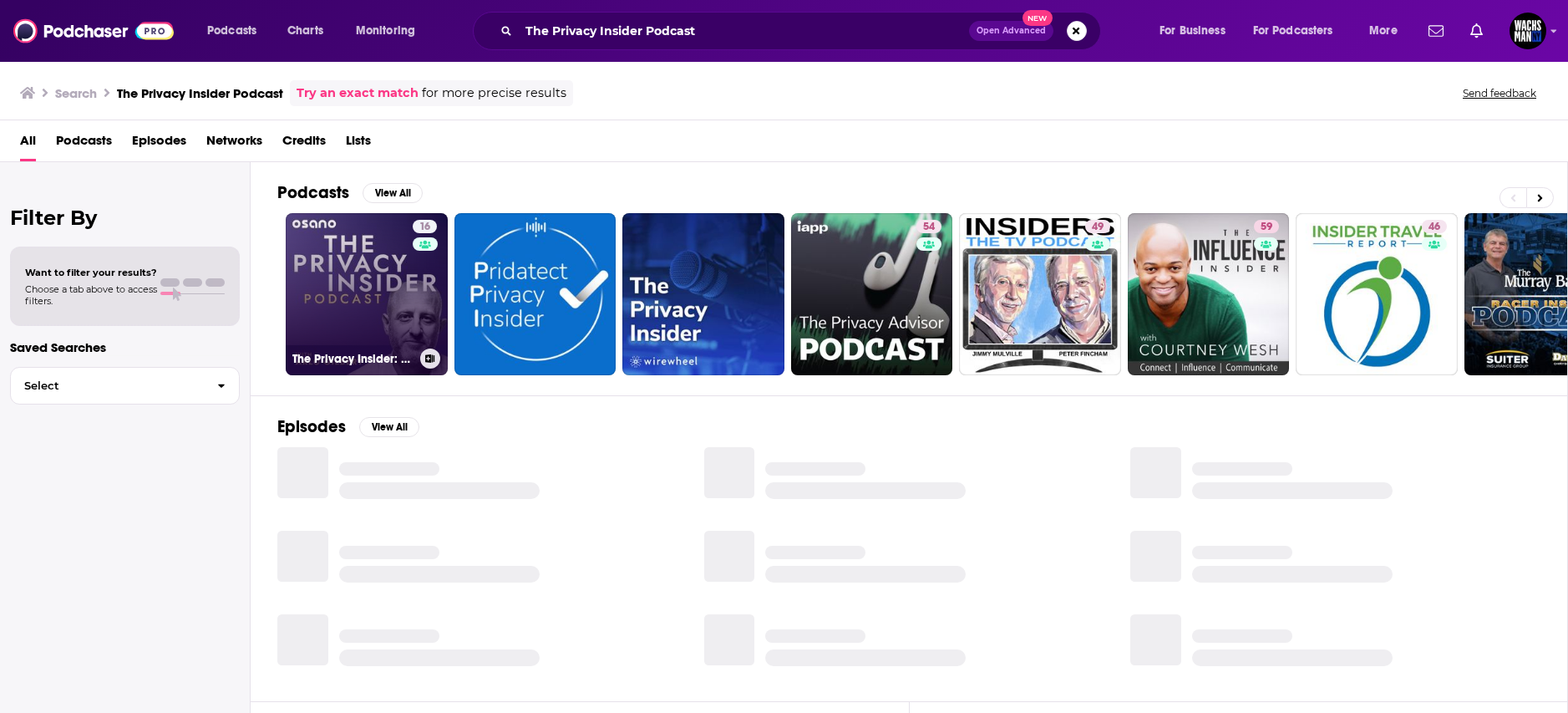
click at [312, 307] on link "16 The Privacy Insider: Conversations on Data Privacy & AI, Compliance & GDPR" at bounding box center [367, 294] width 162 height 162
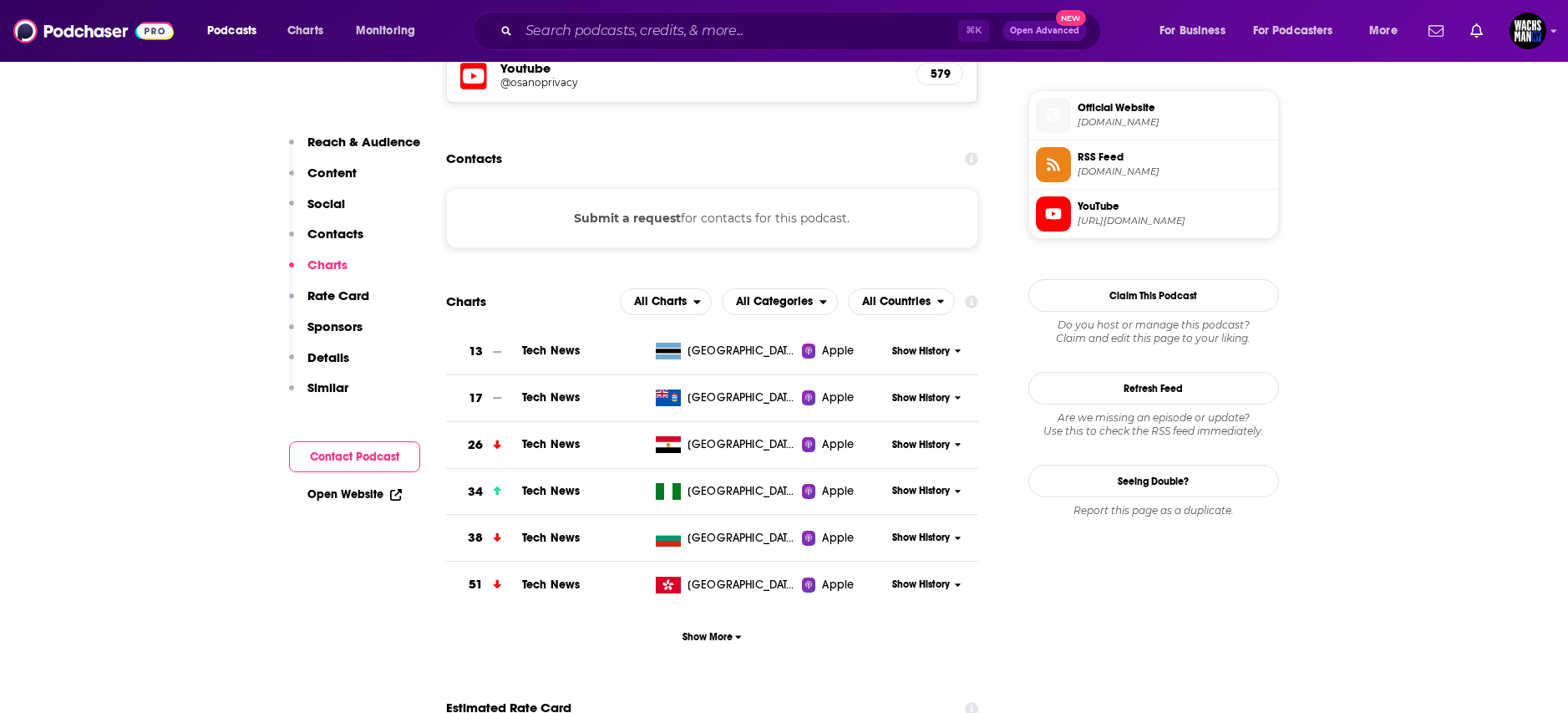
scroll to position [1274, 0]
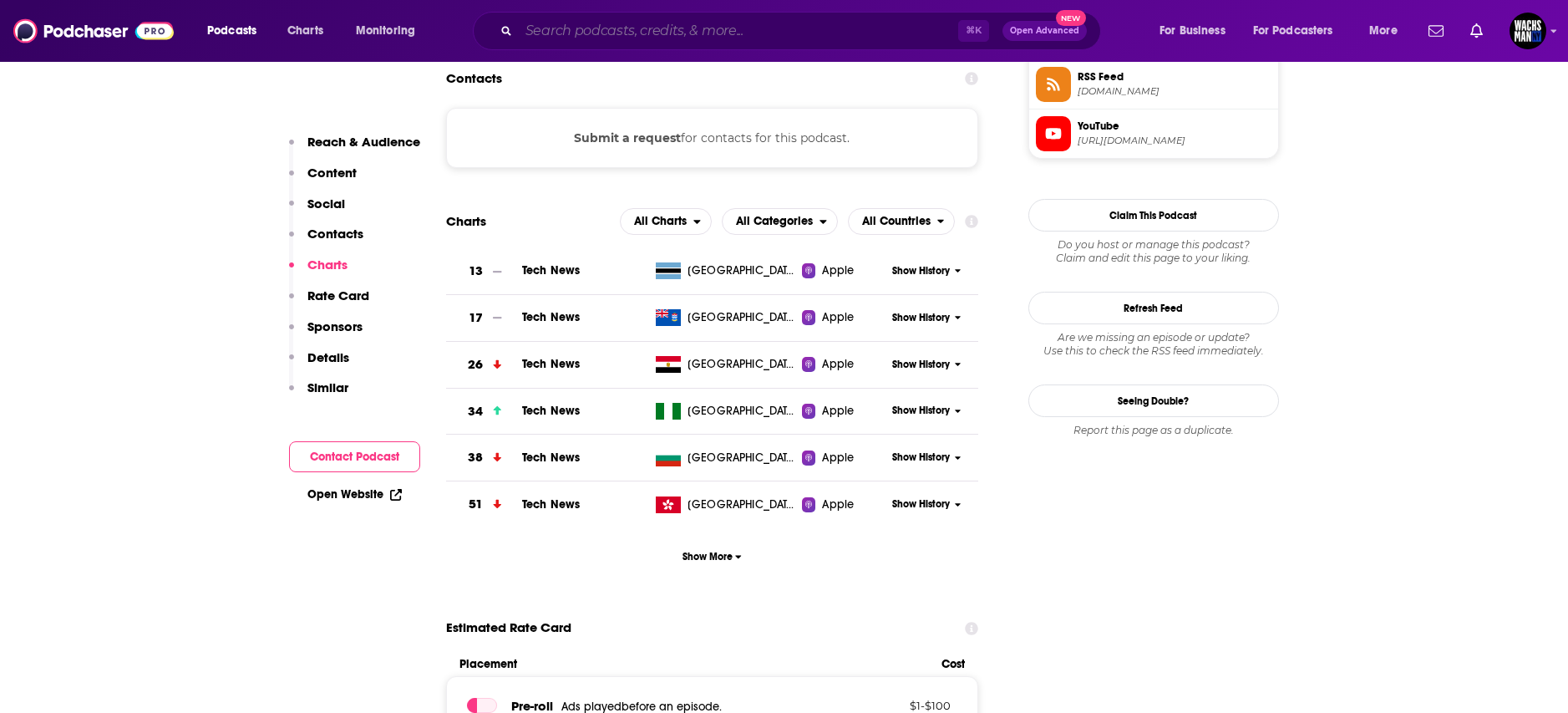
click at [551, 42] on input "Search podcasts, credits, & more..." at bounding box center [739, 31] width 440 height 27
click at [558, 35] on input "Search podcasts, credits, & more..." at bounding box center [739, 31] width 440 height 27
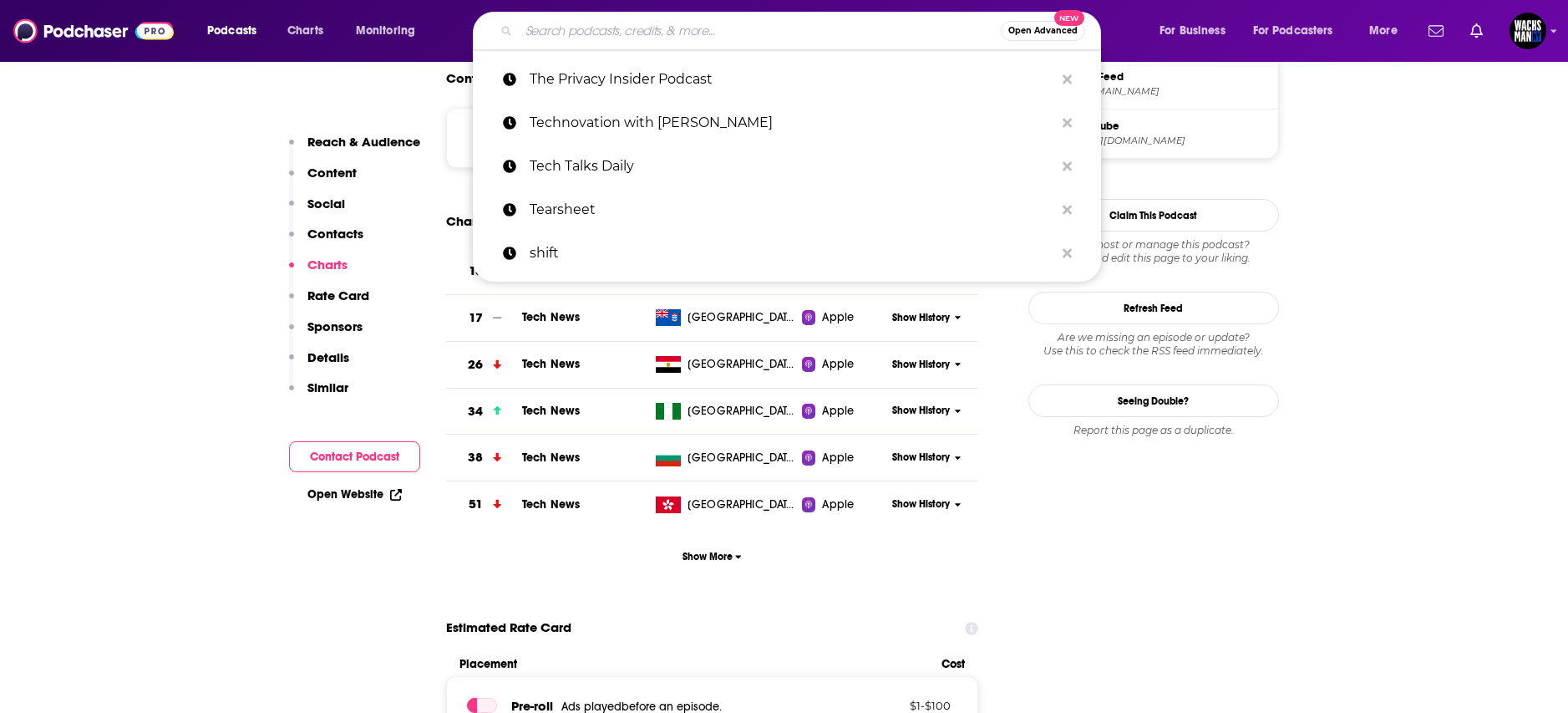
paste input "Whats Up With Tech Podcast"
type input "Whats Up With Tech Podcast"
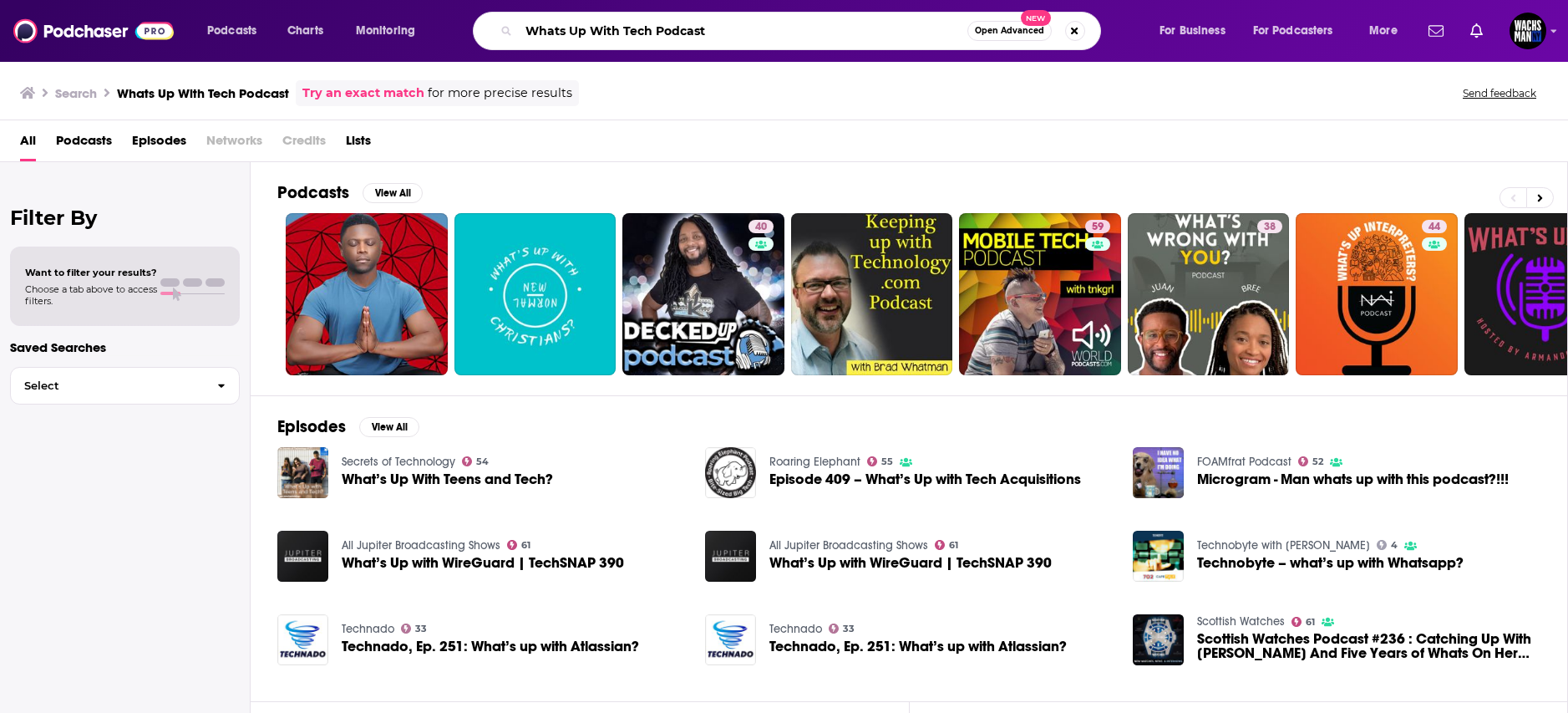
drag, startPoint x: 715, startPoint y: 33, endPoint x: 651, endPoint y: 31, distance: 64.0
click at [651, 31] on input "Whats Up With Tech Podcast" at bounding box center [743, 31] width 449 height 27
type input "Whats Up With Tech"
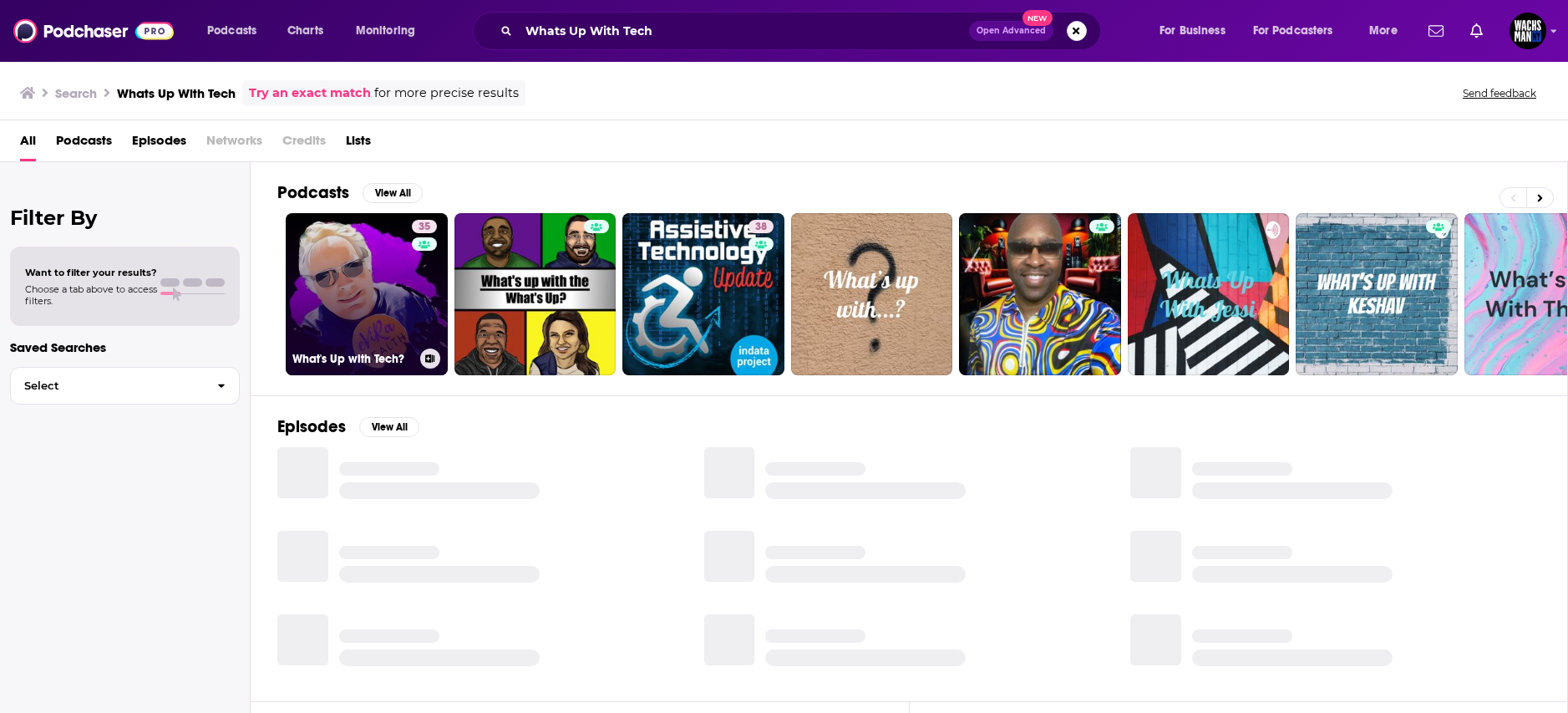
click at [394, 320] on link "35 What's Up with Tech?" at bounding box center [367, 294] width 162 height 162
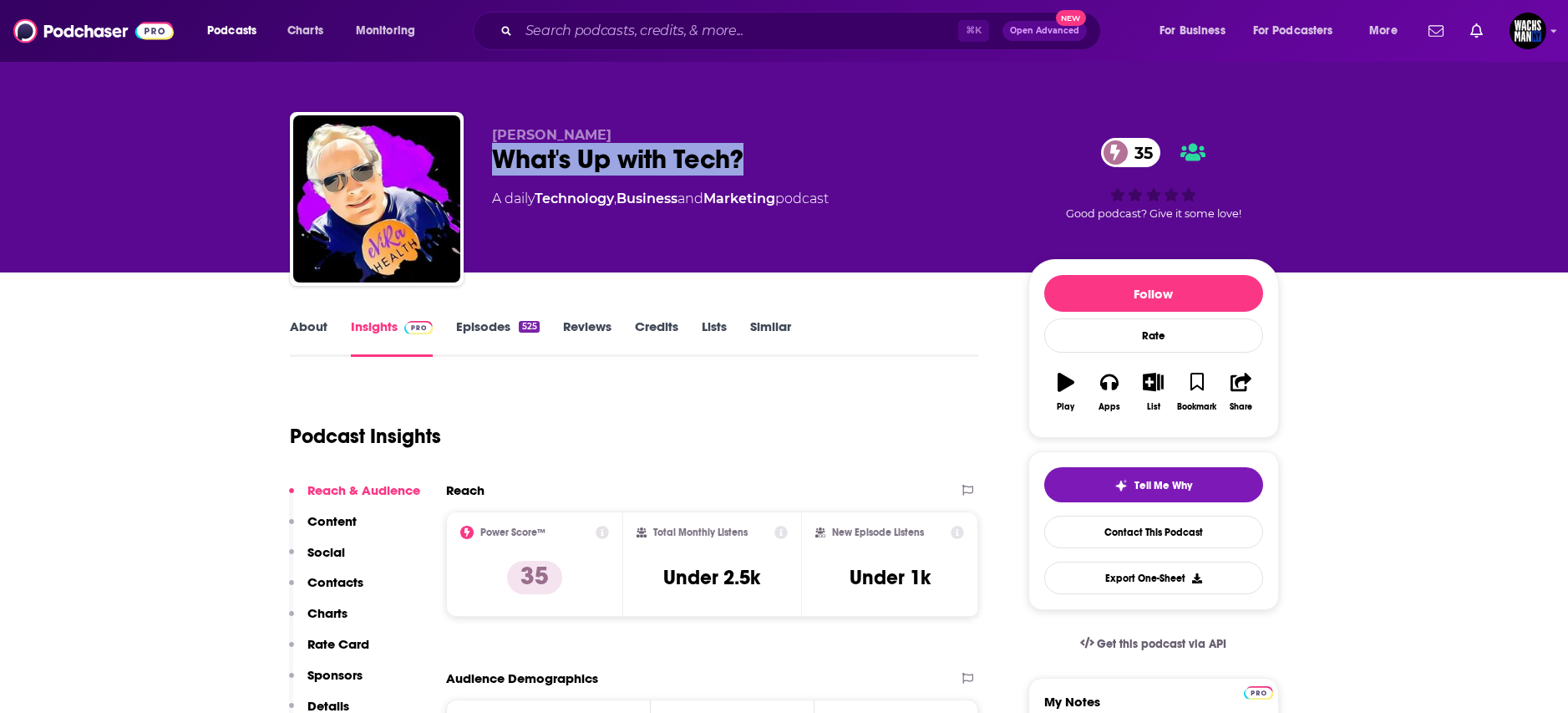
drag, startPoint x: 708, startPoint y: 161, endPoint x: 470, endPoint y: 149, distance: 238.3
click at [470, 149] on div "[PERSON_NAME] What's Up with Tech? 35 A daily Technology , Business and Marketi…" at bounding box center [784, 202] width 990 height 180
copy h2 "What's Up with Tech?"
